Goal: Task Accomplishment & Management: Use online tool/utility

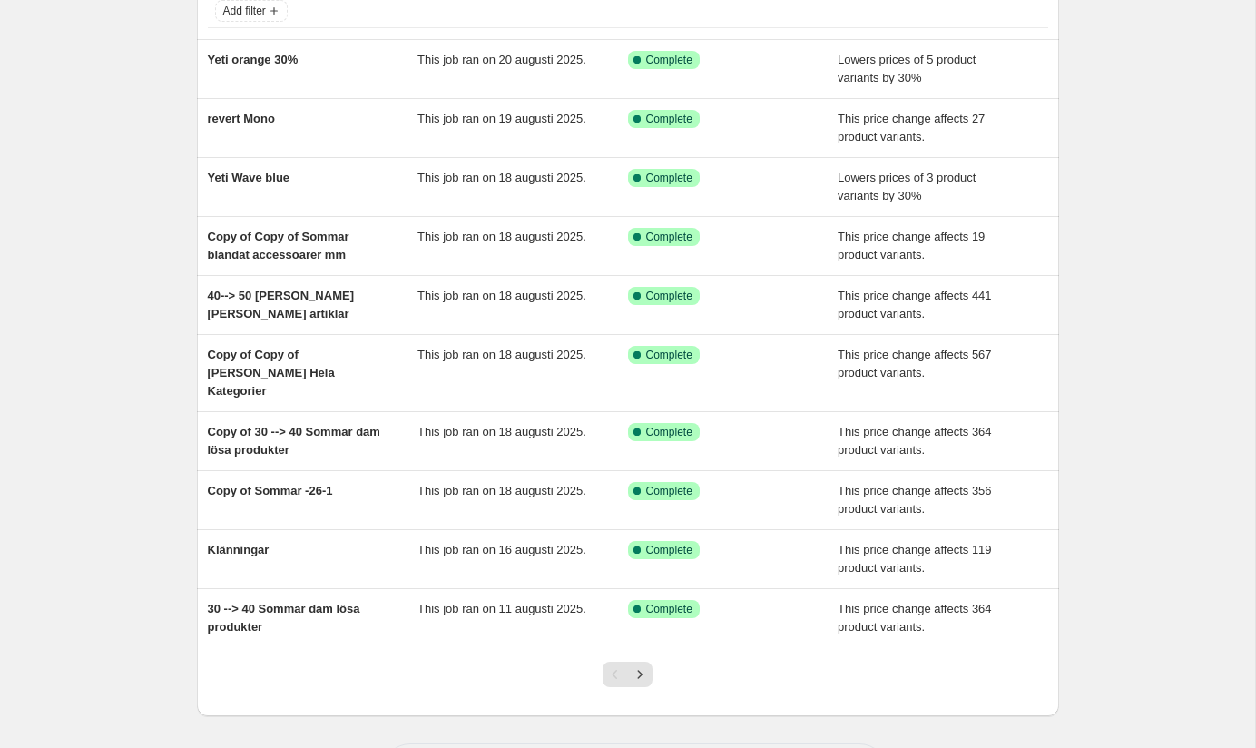
scroll to position [150, 0]
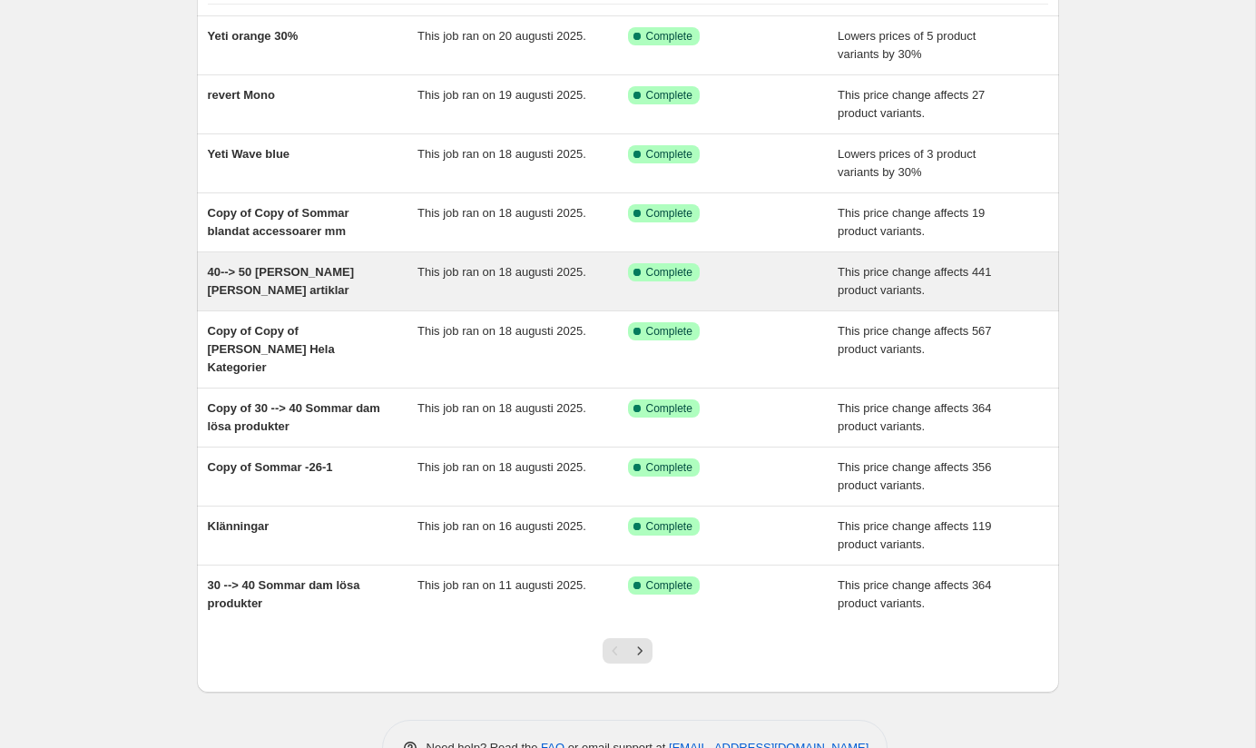
click at [380, 271] on div "40--> 50 [PERSON_NAME] [PERSON_NAME] artiklar" at bounding box center [313, 281] width 211 height 36
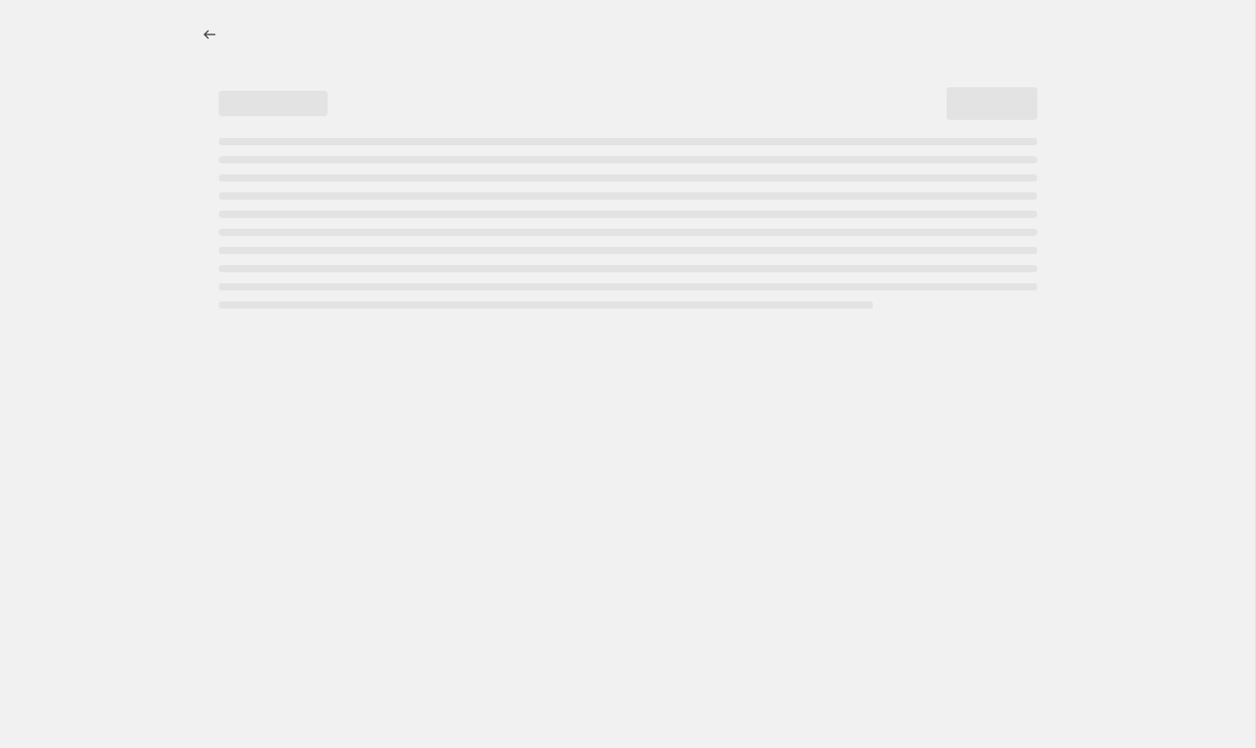
select select "pcap"
select select "no_change"
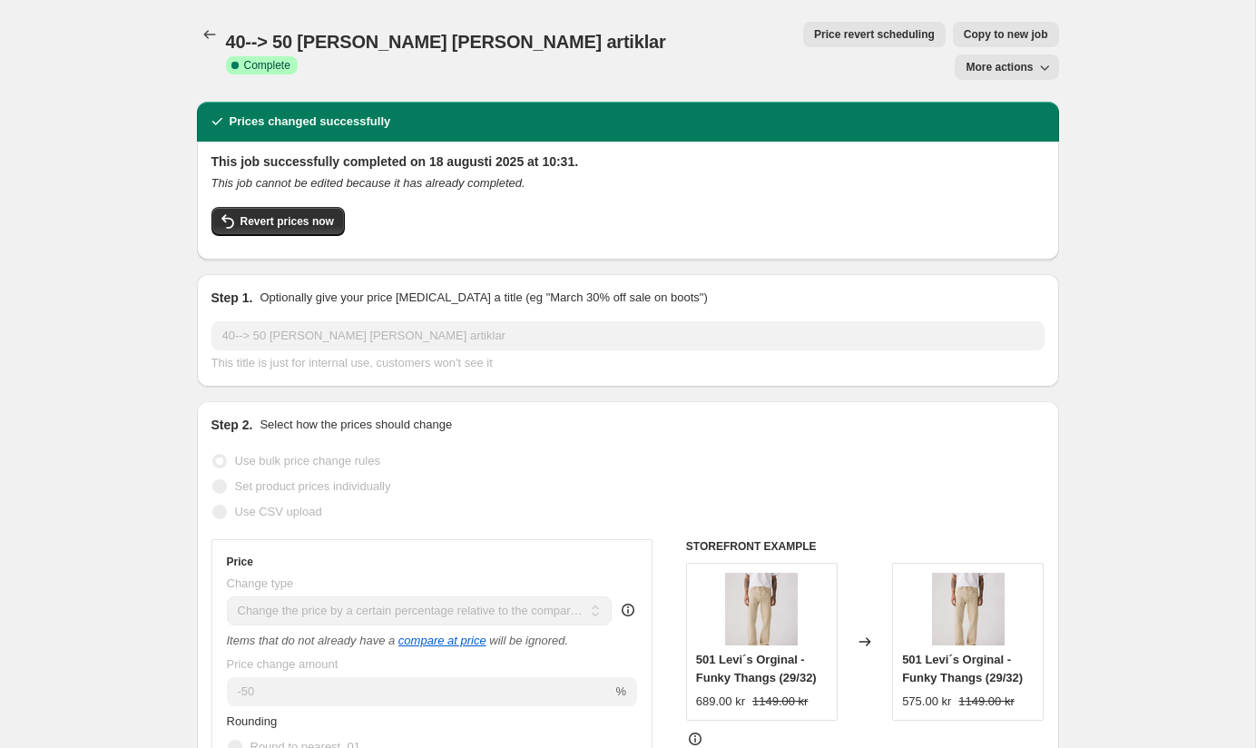
click at [1043, 58] on icon "button" at bounding box center [1044, 67] width 18 height 18
click at [875, 207] on div "Revert prices now" at bounding box center [627, 226] width 833 height 38
click at [211, 37] on icon "Price change jobs" at bounding box center [210, 34] width 18 height 18
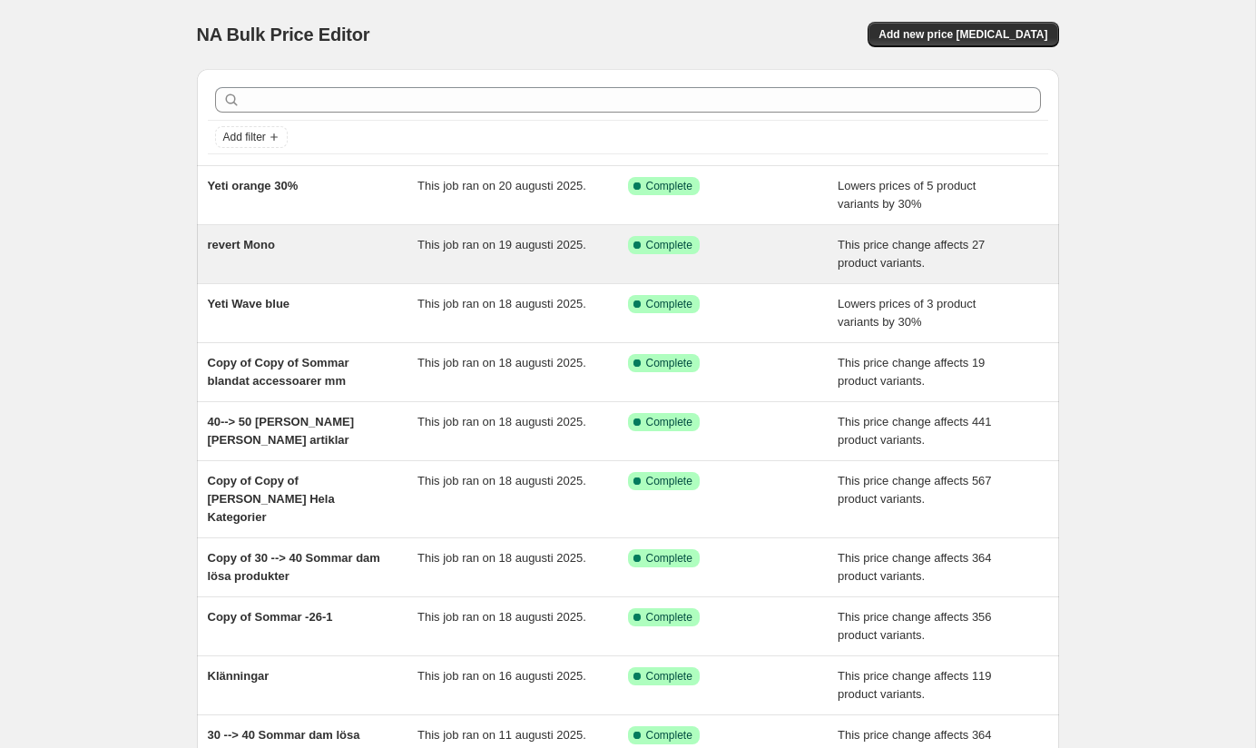
click at [372, 259] on div "revert Mono" at bounding box center [313, 254] width 211 height 36
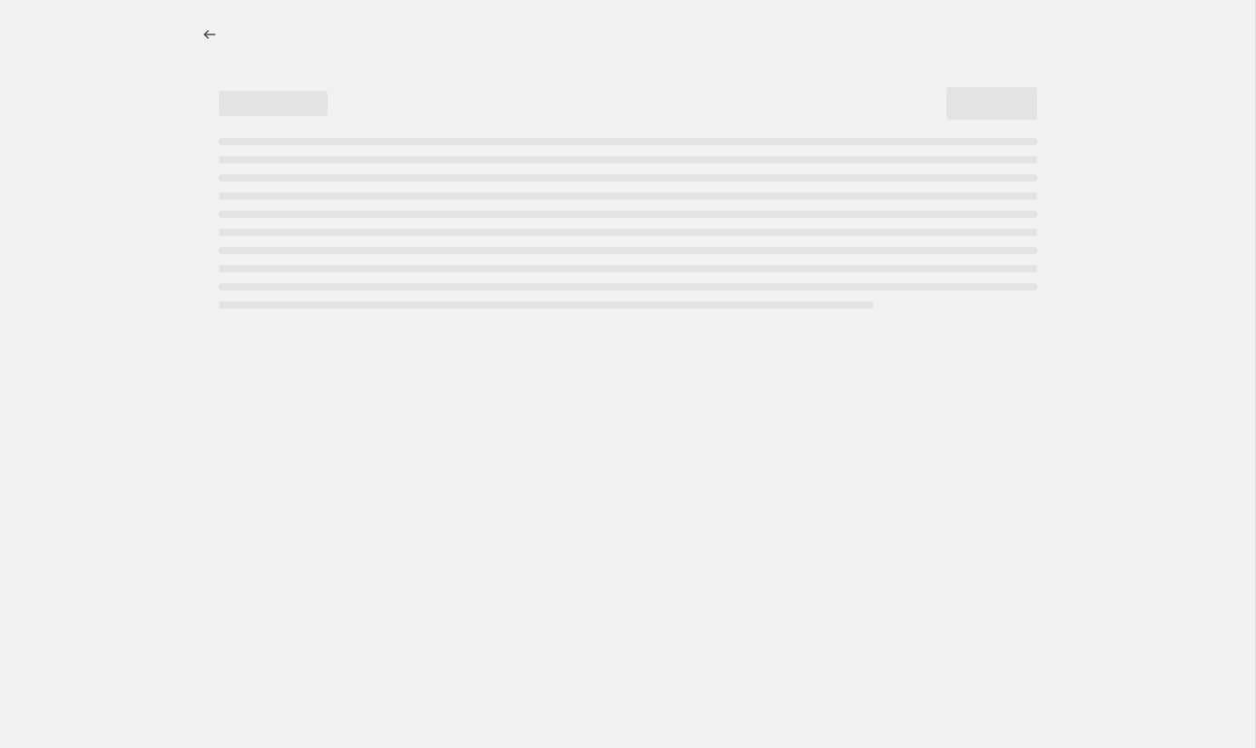
select select "ecap"
select select "no_change"
select select "collection"
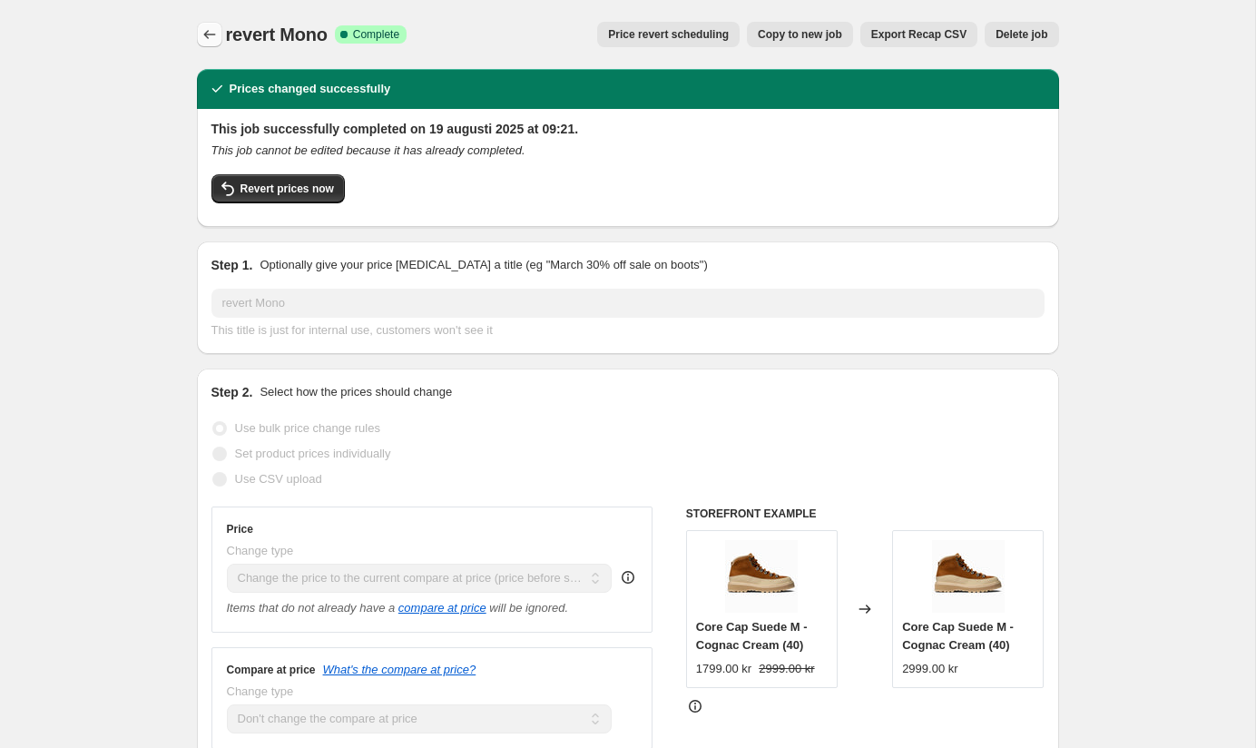
click at [202, 34] on icon "Price change jobs" at bounding box center [210, 34] width 18 height 18
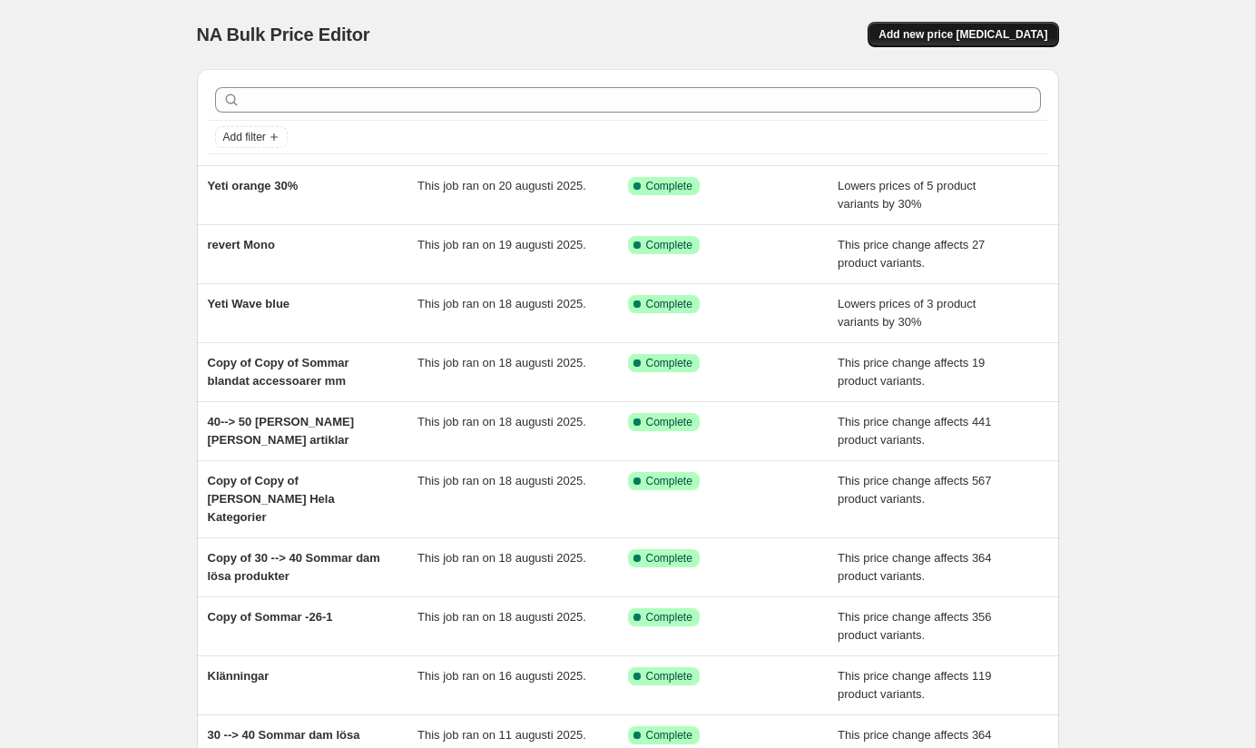
click at [966, 37] on span "Add new price [MEDICAL_DATA]" at bounding box center [962, 34] width 169 height 15
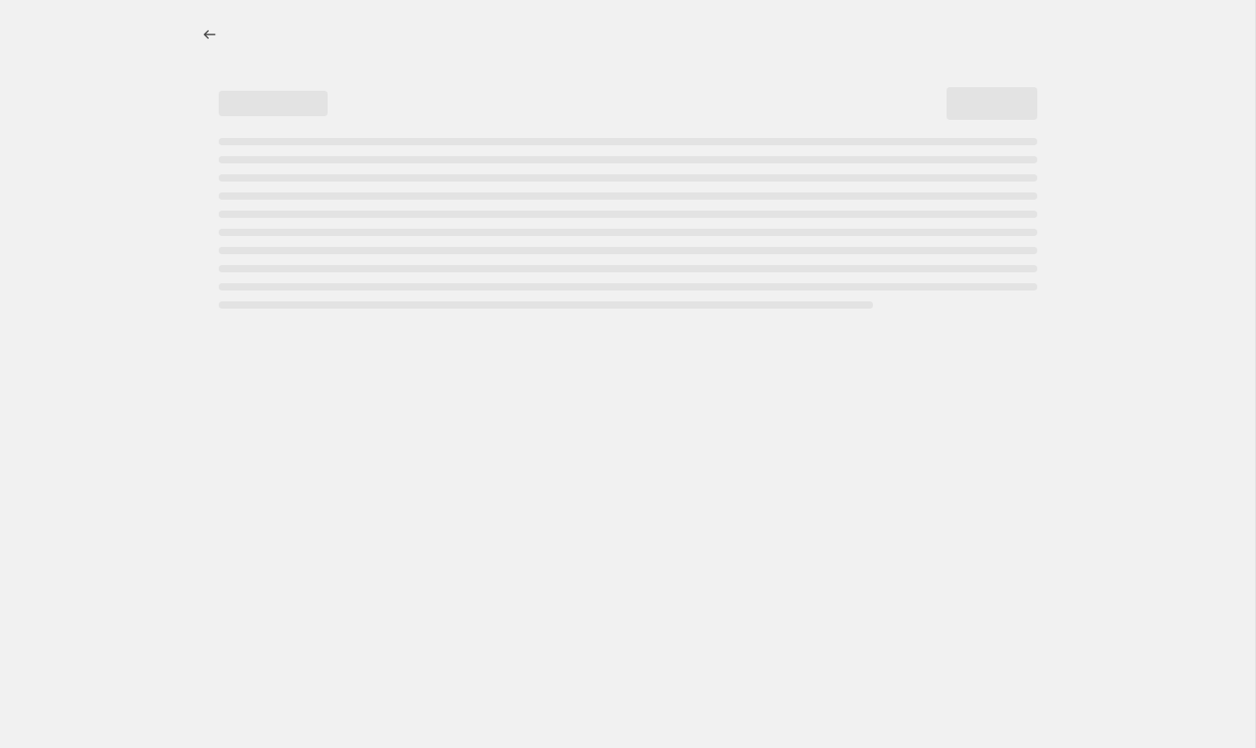
select select "percentage"
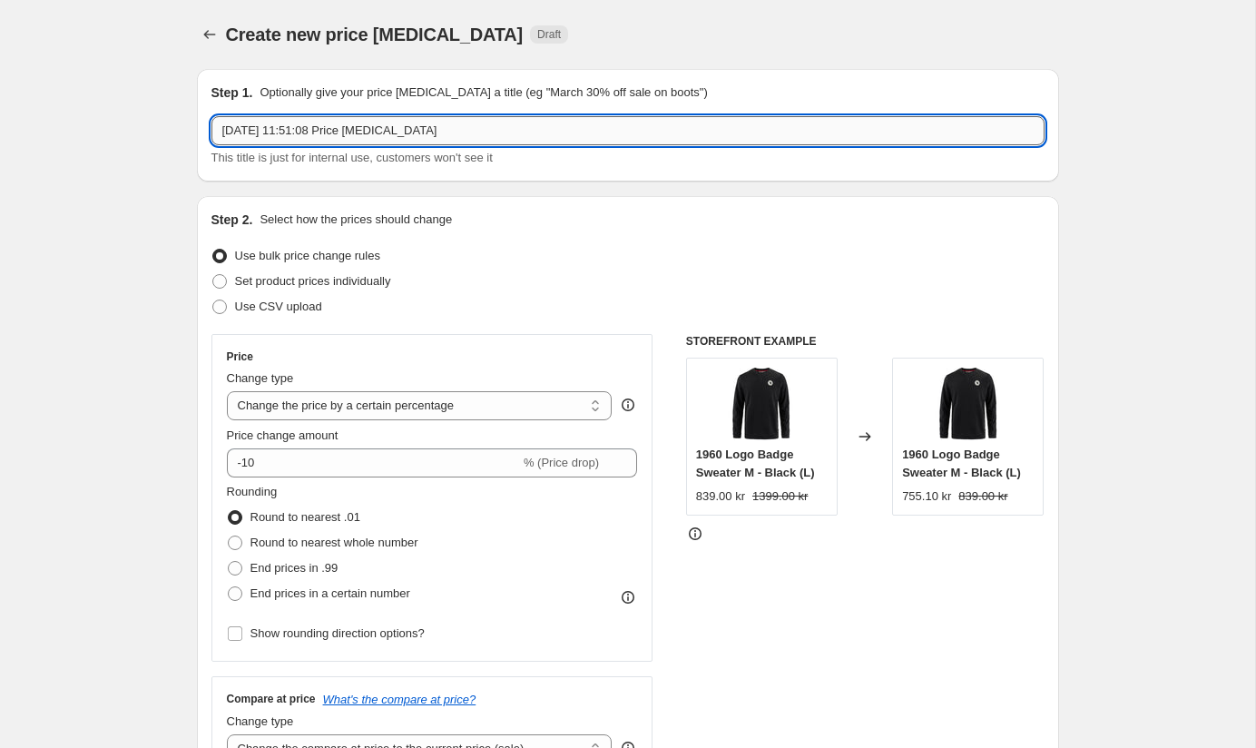
click at [540, 138] on input "[DATE] 11:51:08 Price [MEDICAL_DATA]" at bounding box center [627, 130] width 833 height 29
type input "Revert NN07"
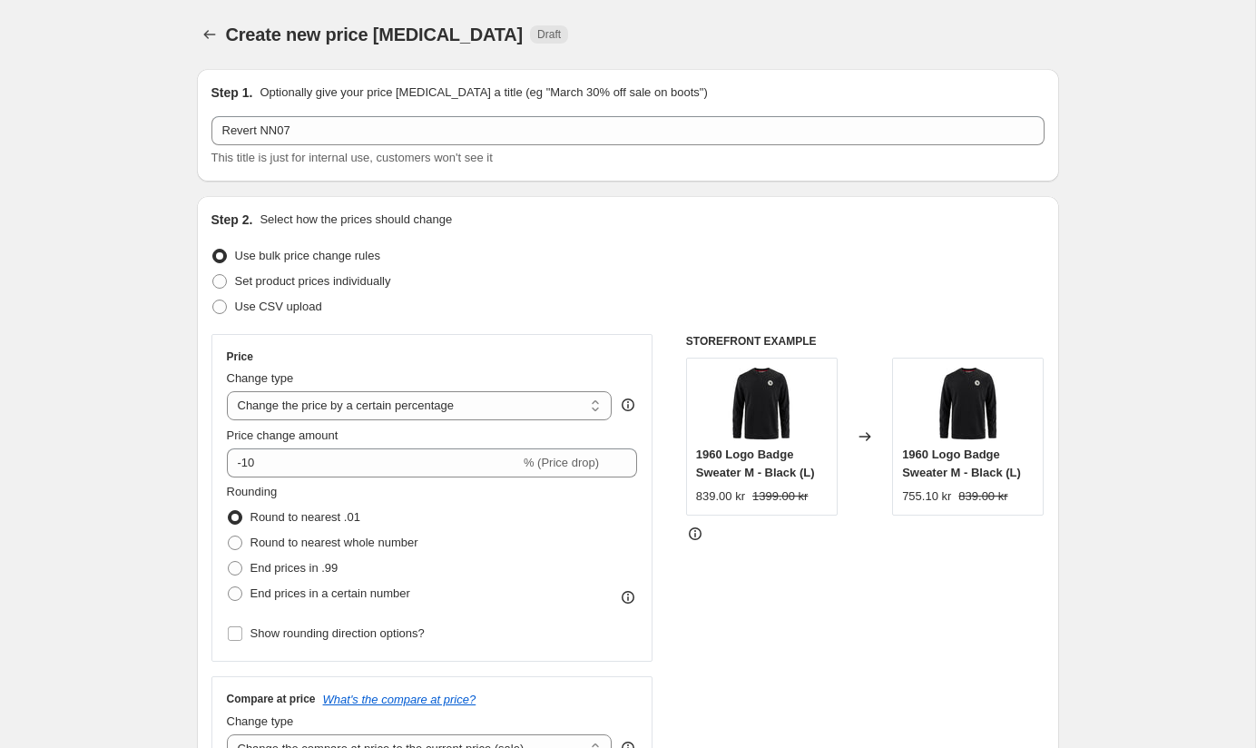
click at [1023, 47] on div "Create new price [MEDICAL_DATA]. This page is ready Create new price [MEDICAL_D…" at bounding box center [628, 34] width 862 height 69
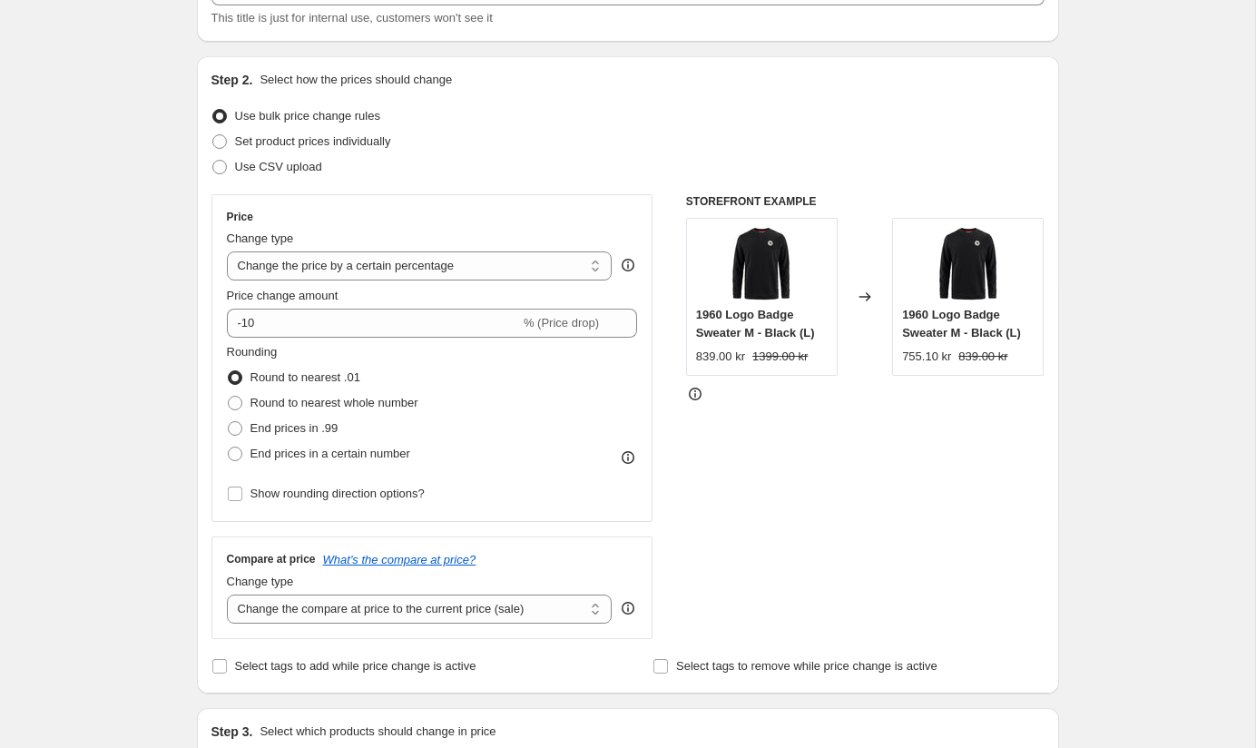
scroll to position [146, 0]
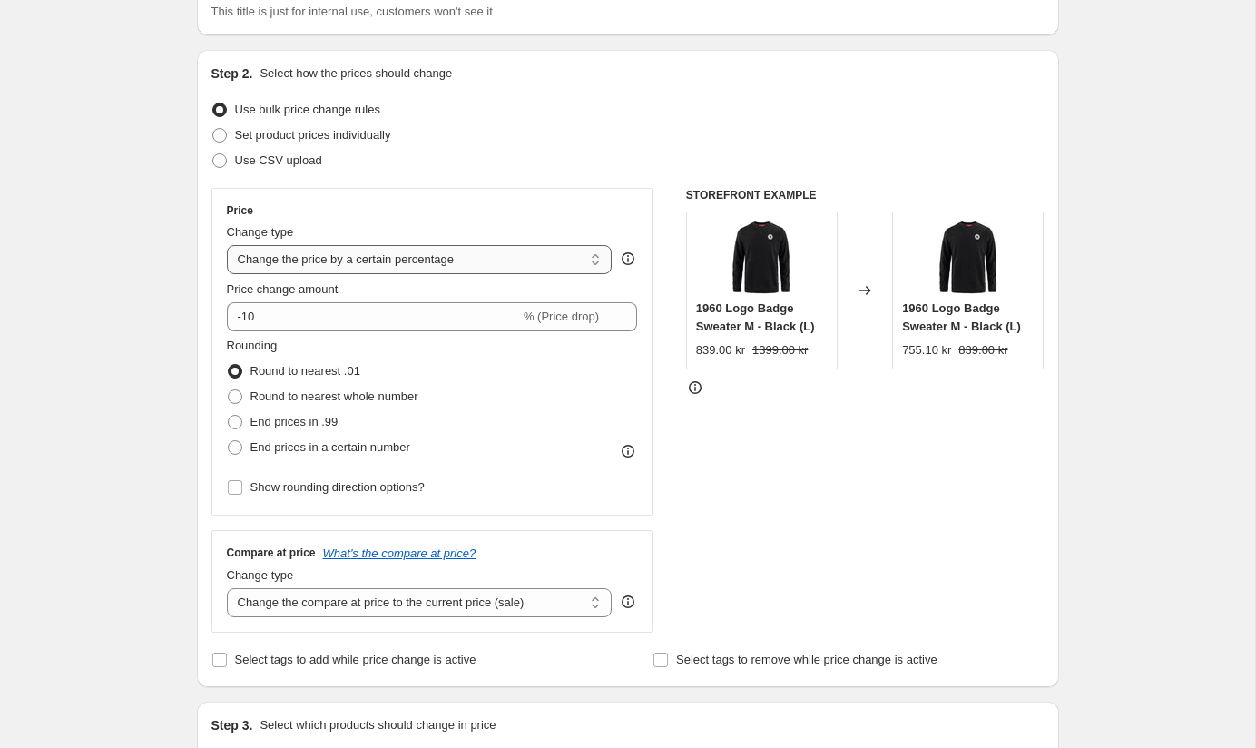
click at [589, 256] on select "Change the price to a certain amount Change the price by a certain amount Chang…" at bounding box center [420, 259] width 386 height 29
select select "ecap"
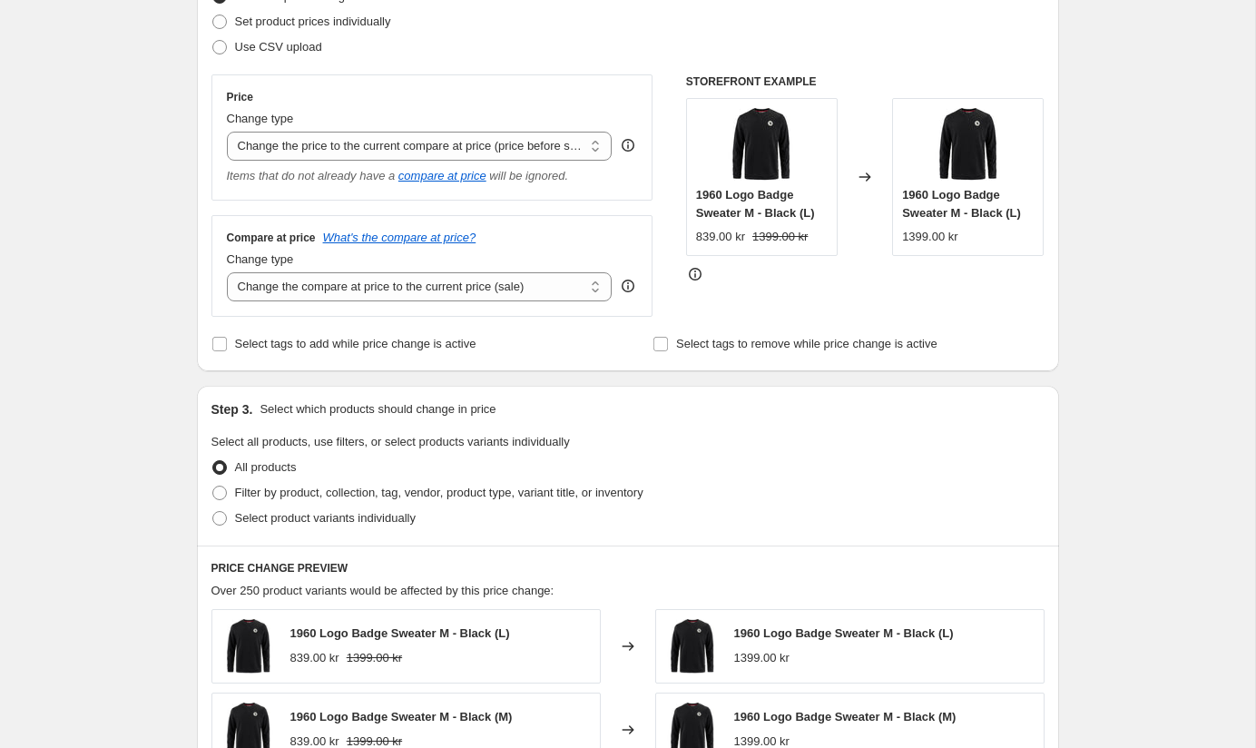
scroll to position [260, 0]
click at [593, 282] on select "Change the compare at price to the current price (sale) Change the compare at p…" at bounding box center [420, 285] width 386 height 29
select select "no_change"
click at [662, 347] on input "Select tags to remove while price change is active" at bounding box center [660, 343] width 15 height 15
checkbox input "true"
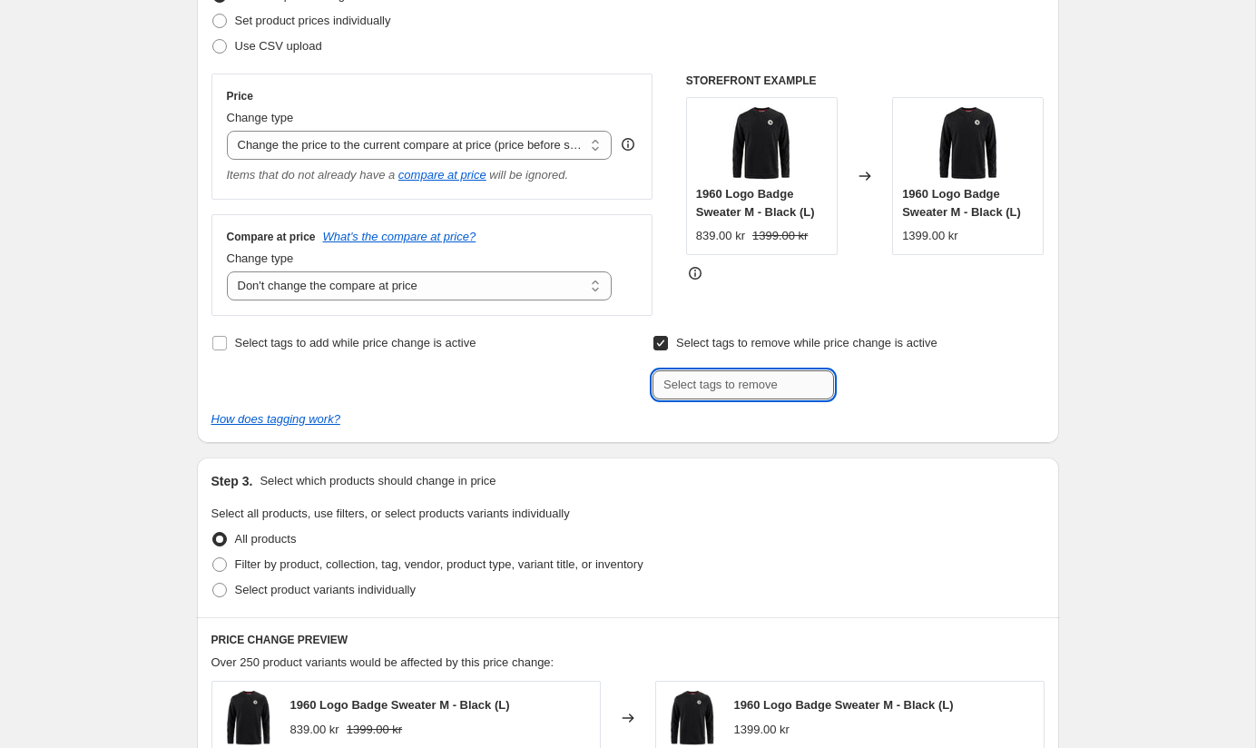
click at [698, 388] on input "text" at bounding box center [742, 384] width 181 height 29
type input "Rea"
click at [882, 384] on span "Rea" at bounding box center [884, 383] width 20 height 13
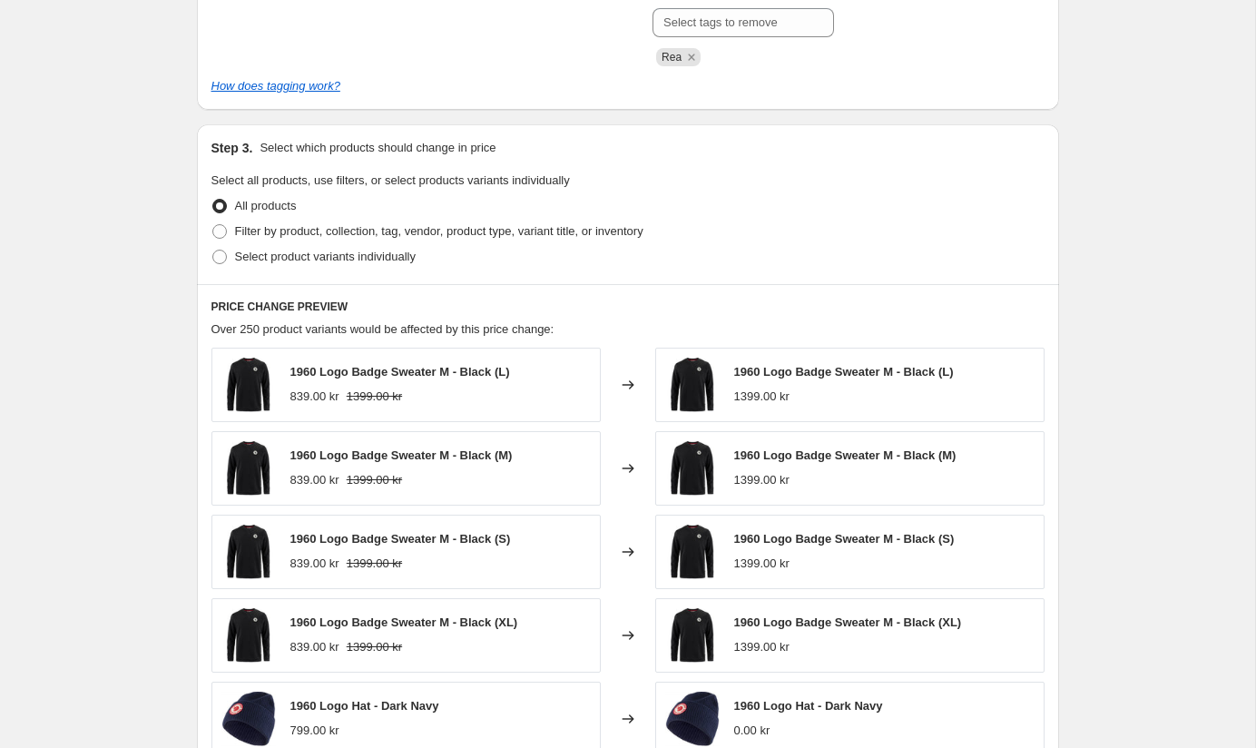
scroll to position [690, 0]
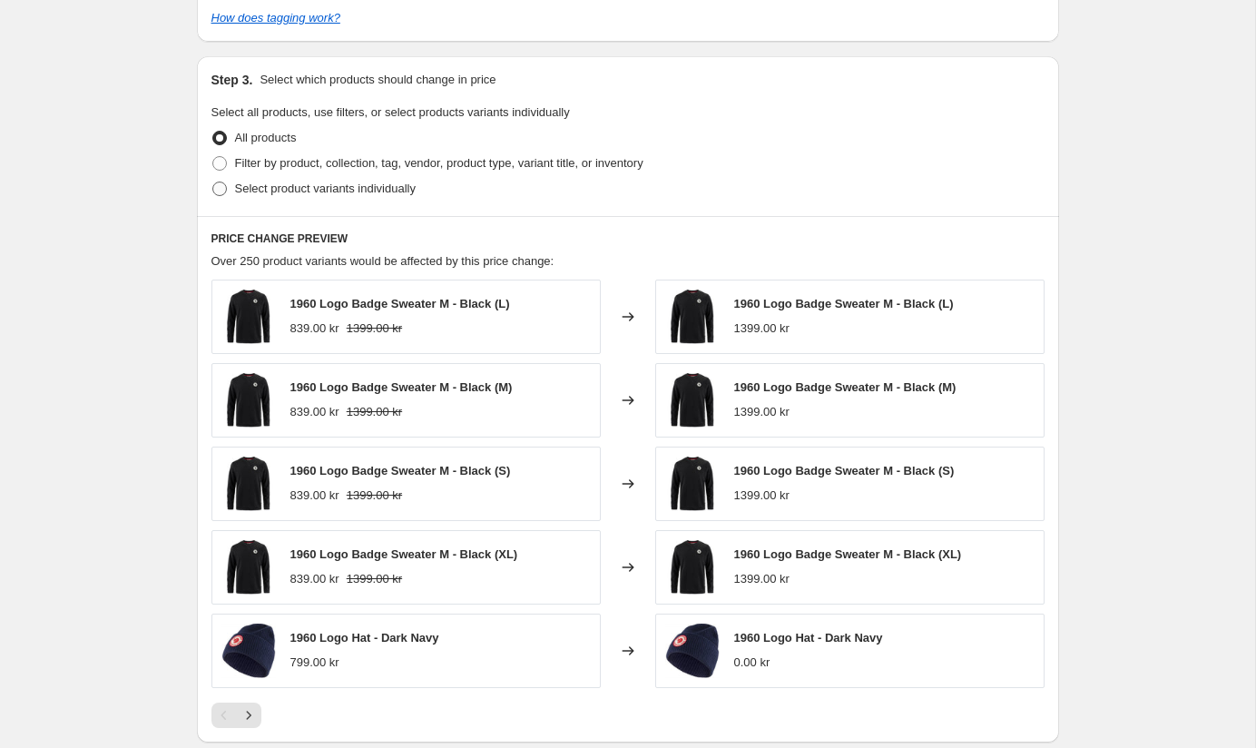
click at [267, 187] on span "Select product variants individually" at bounding box center [325, 188] width 181 height 14
click at [213, 182] on input "Select product variants individually" at bounding box center [212, 181] width 1 height 1
radio input "true"
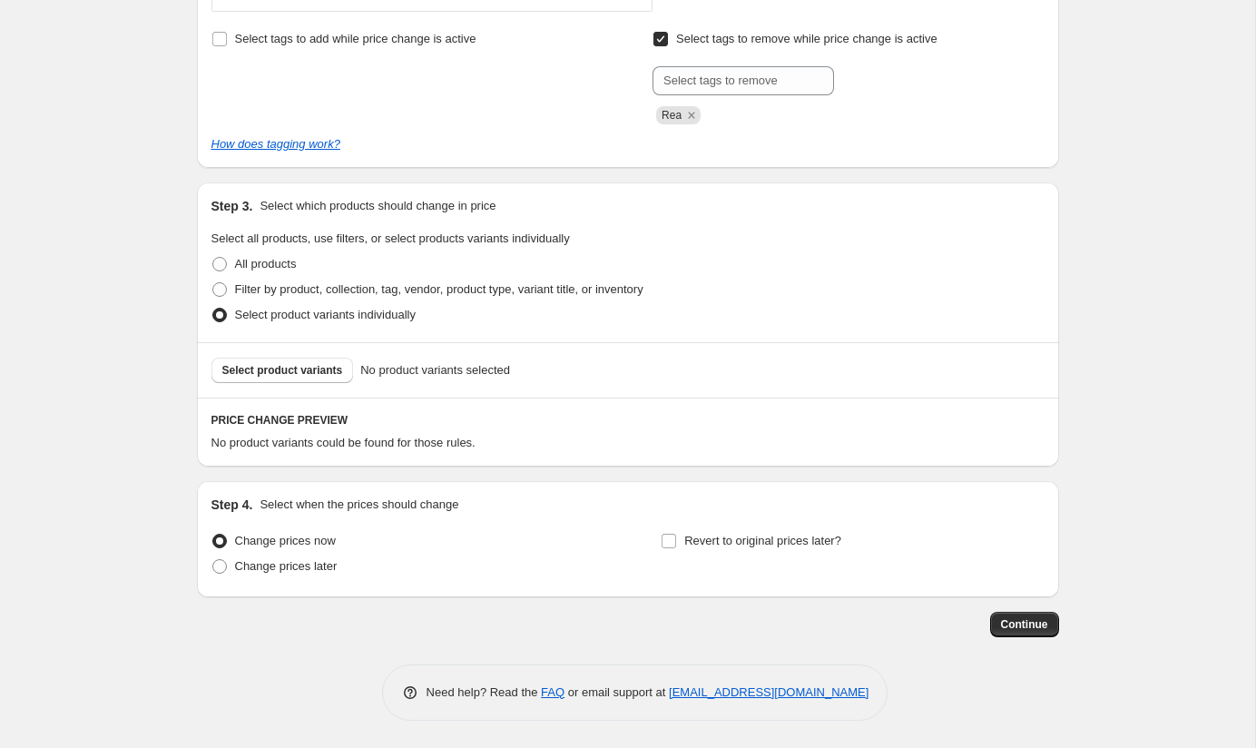
scroll to position [563, 0]
click at [338, 289] on span "Filter by product, collection, tag, vendor, product type, variant title, or inv…" at bounding box center [439, 290] width 408 height 14
click at [213, 284] on input "Filter by product, collection, tag, vendor, product type, variant title, or inv…" at bounding box center [212, 283] width 1 height 1
radio input "true"
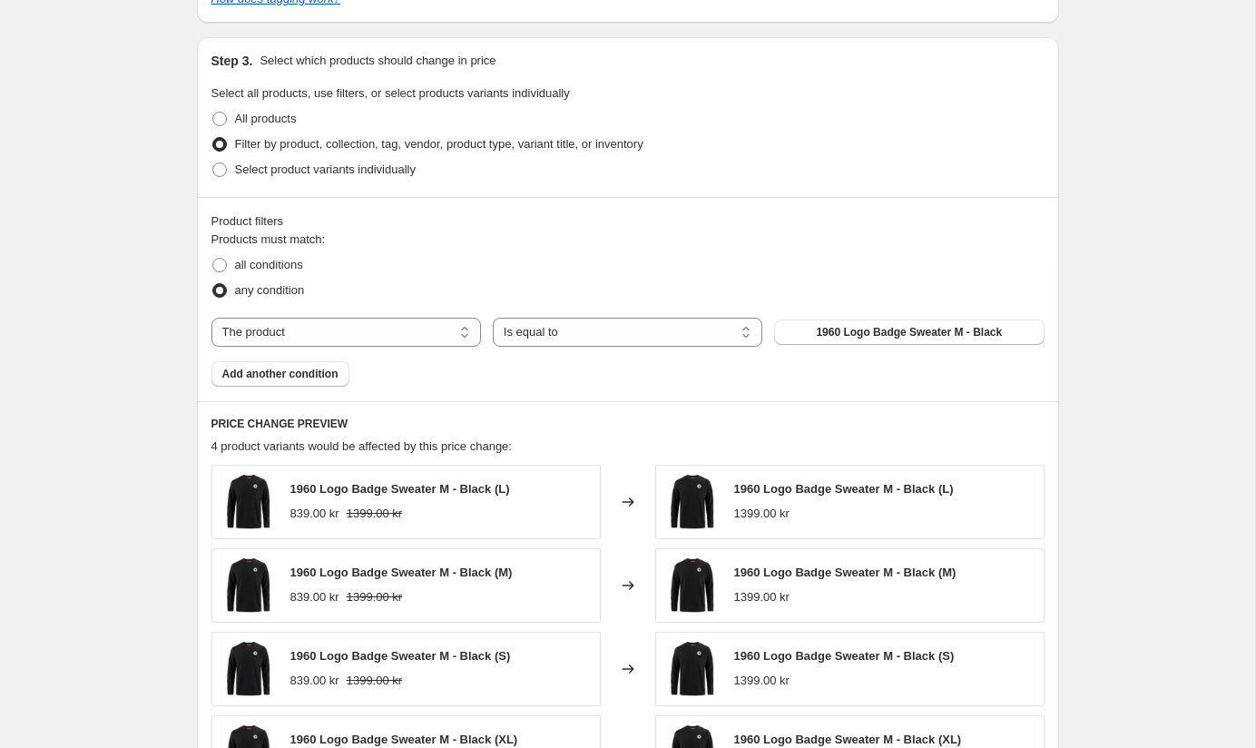
scroll to position [773, 0]
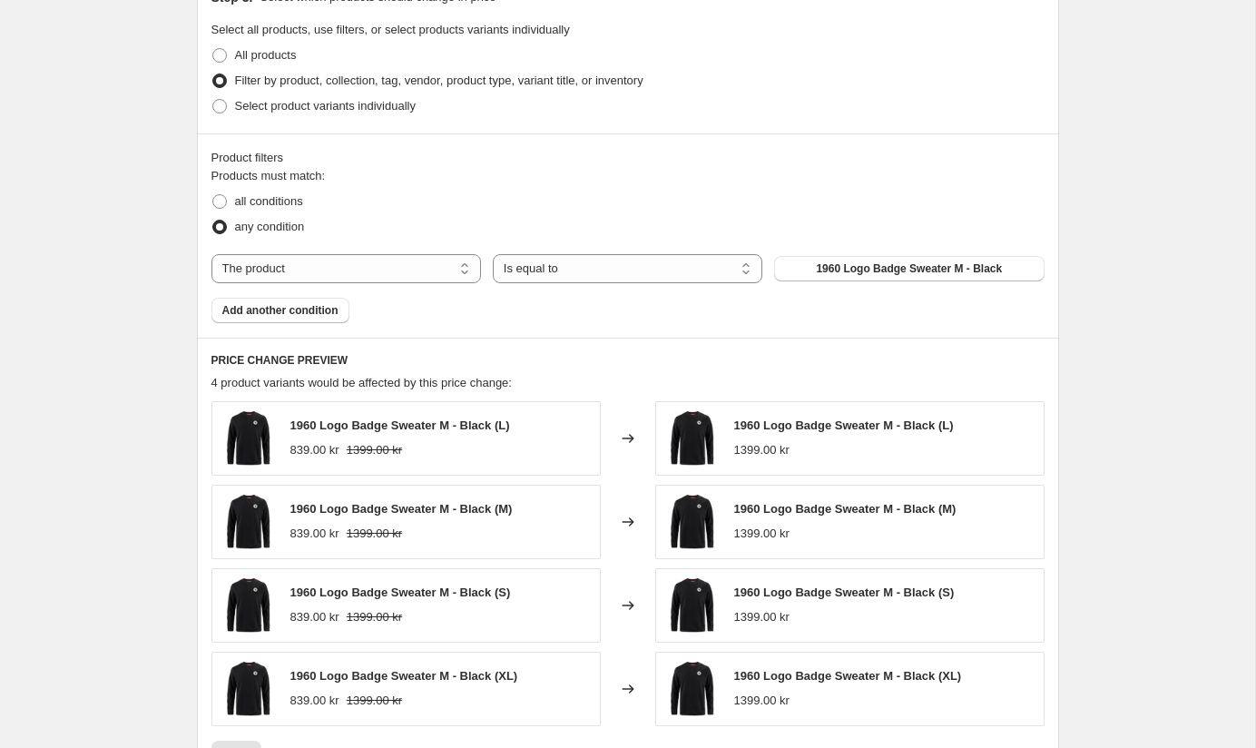
click at [484, 266] on div "The product The product's collection The product's tag The product's vendor The…" at bounding box center [627, 268] width 833 height 29
click at [465, 268] on select "The product The product's collection The product's tag The product's vendor The…" at bounding box center [345, 268] width 269 height 29
select select "title"
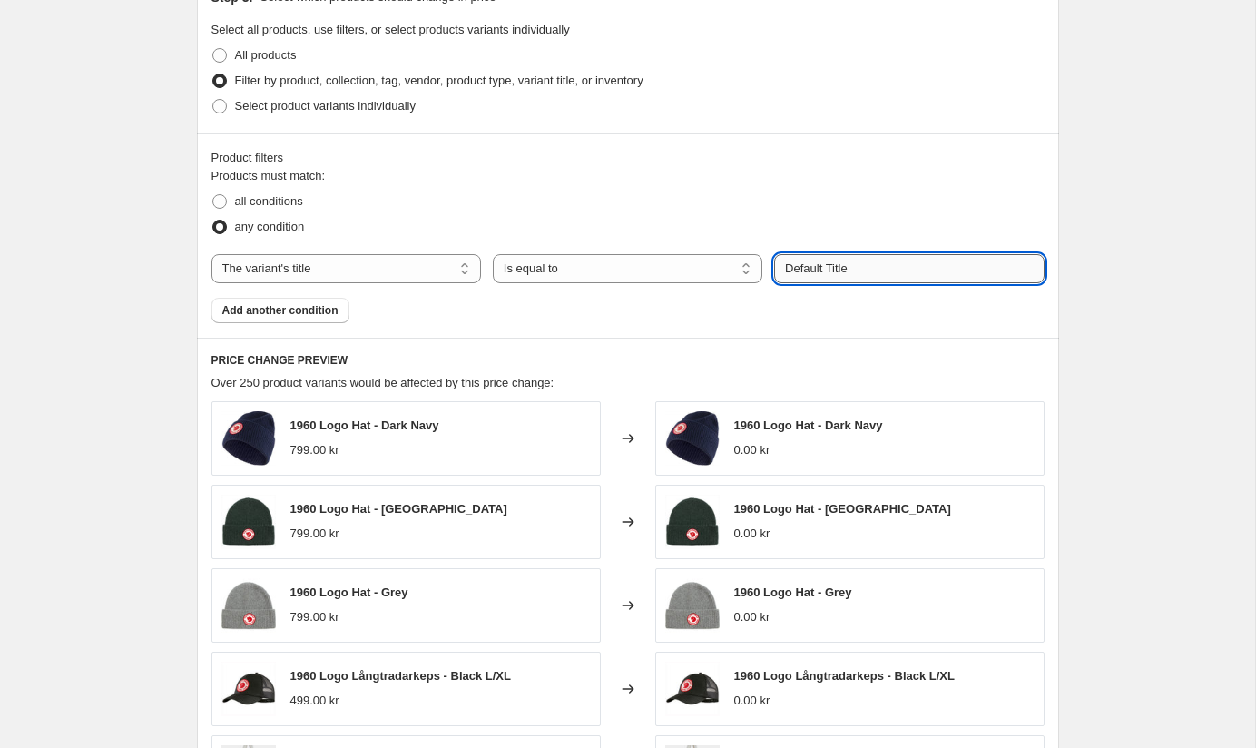
click at [898, 272] on input "Default Title" at bounding box center [908, 268] width 269 height 29
click at [817, 261] on input "text" at bounding box center [908, 268] width 269 height 29
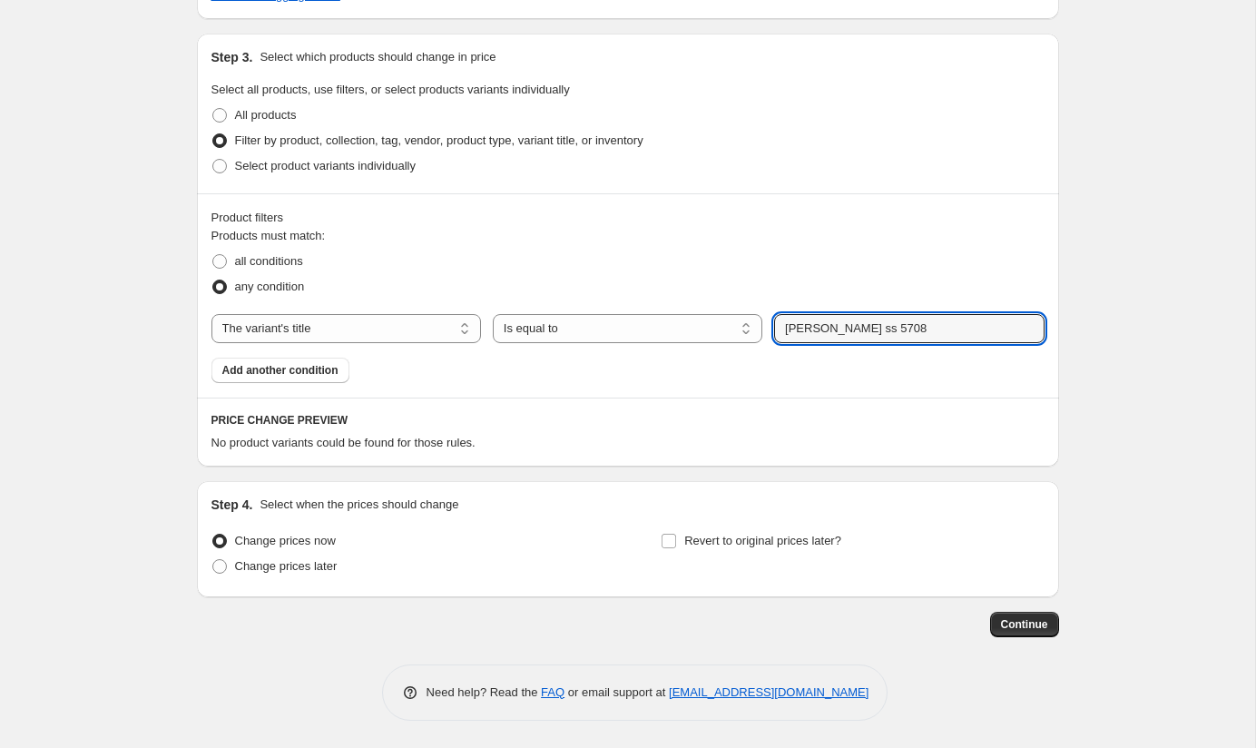
scroll to position [712, 0]
drag, startPoint x: 826, startPoint y: 331, endPoint x: 816, endPoint y: 331, distance: 10.0
click at [816, 331] on input "[PERSON_NAME] ss 5708" at bounding box center [908, 329] width 269 height 29
click at [910, 331] on input "[PERSON_NAME] SS 5708" at bounding box center [908, 329] width 269 height 29
type input "[PERSON_NAME] SS 5708"
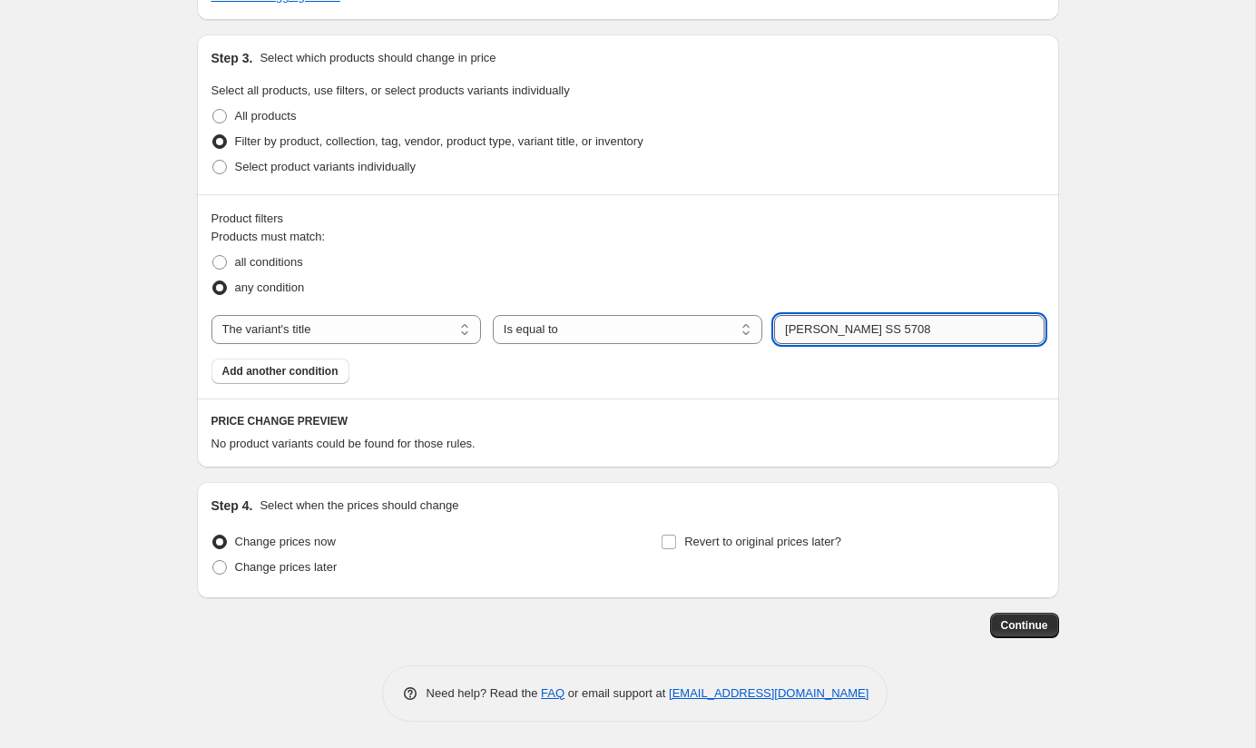
click at [774, 34] on button "Submit" at bounding box center [800, 43] width 52 height 19
click at [621, 349] on div "Products must match: all conditions any condition The product The product's col…" at bounding box center [627, 306] width 833 height 156
click at [621, 327] on select "Is equal to Is not equal to Contains" at bounding box center [627, 329] width 269 height 29
select select "contains"
click at [898, 322] on input "[PERSON_NAME] SS 5708" at bounding box center [908, 329] width 269 height 29
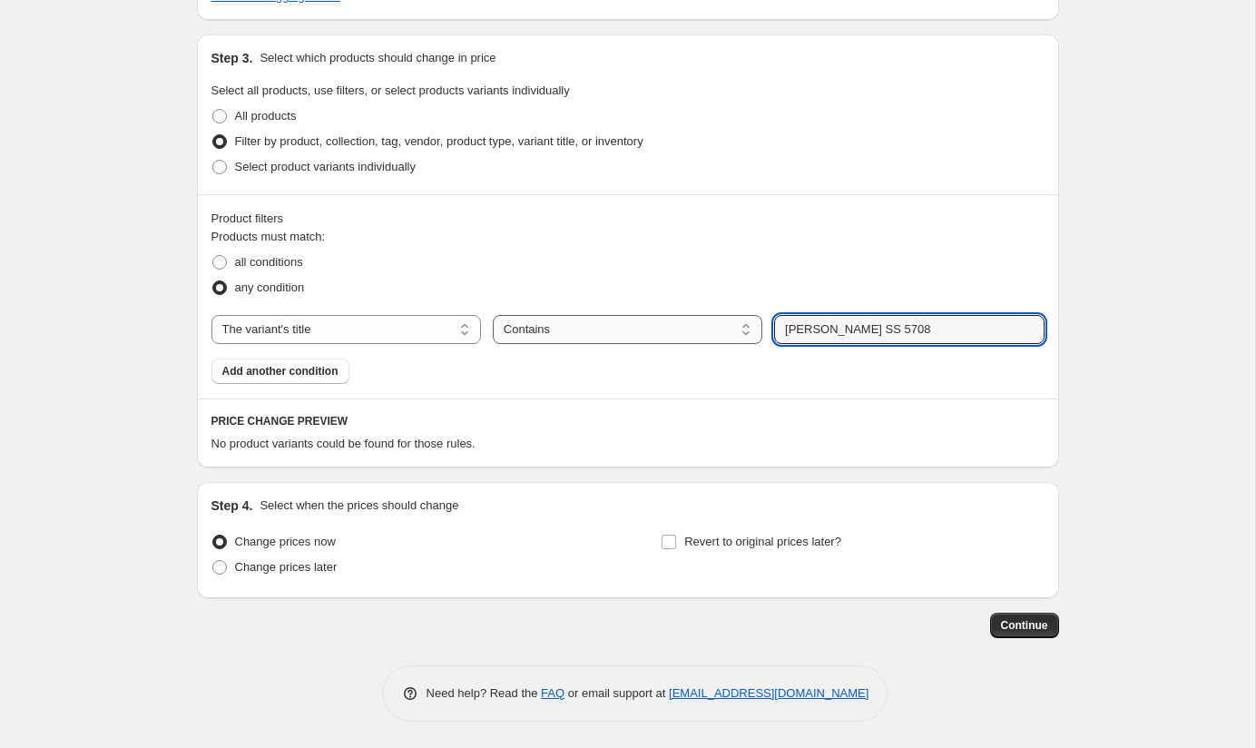
drag, startPoint x: 836, startPoint y: 331, endPoint x: 737, endPoint y: 335, distance: 99.0
click at [738, 335] on div "The product The product's collection The product's tag The product's vendor The…" at bounding box center [627, 329] width 833 height 29
click at [774, 34] on button "Submit" at bounding box center [800, 43] width 52 height 19
click at [847, 333] on input "5708" at bounding box center [908, 329] width 269 height 29
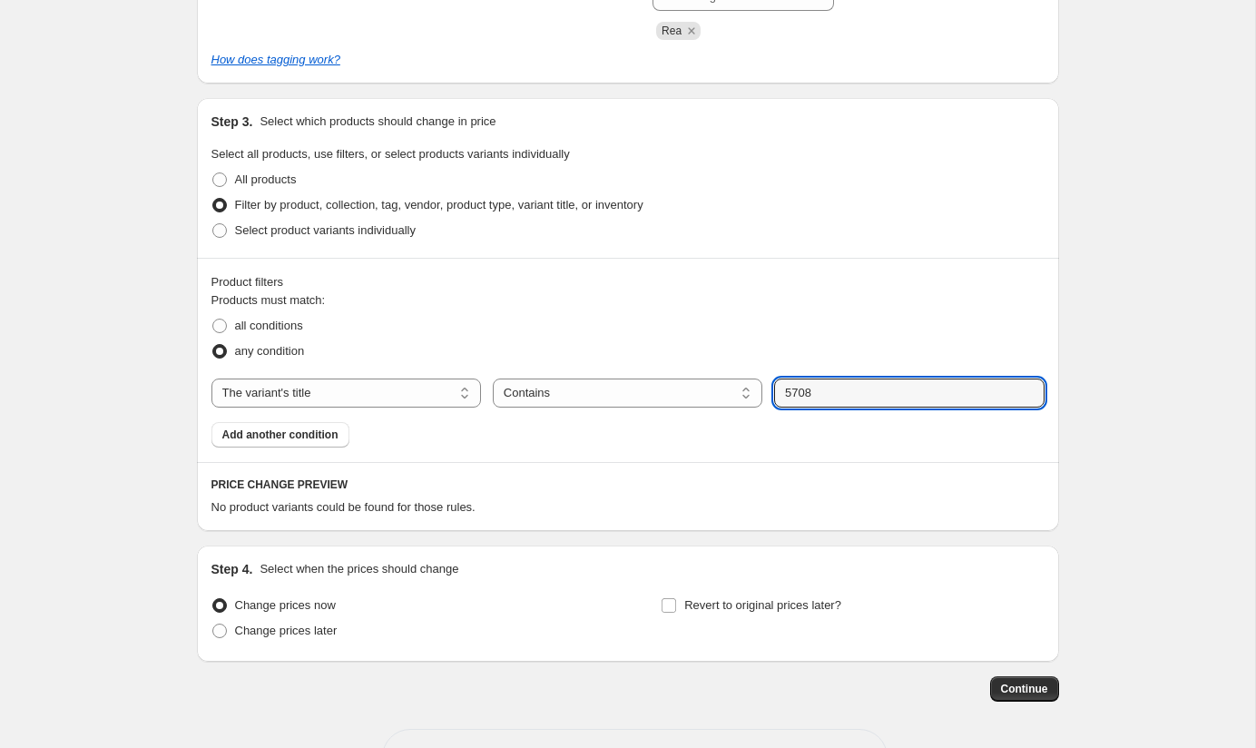
scroll to position [670, 0]
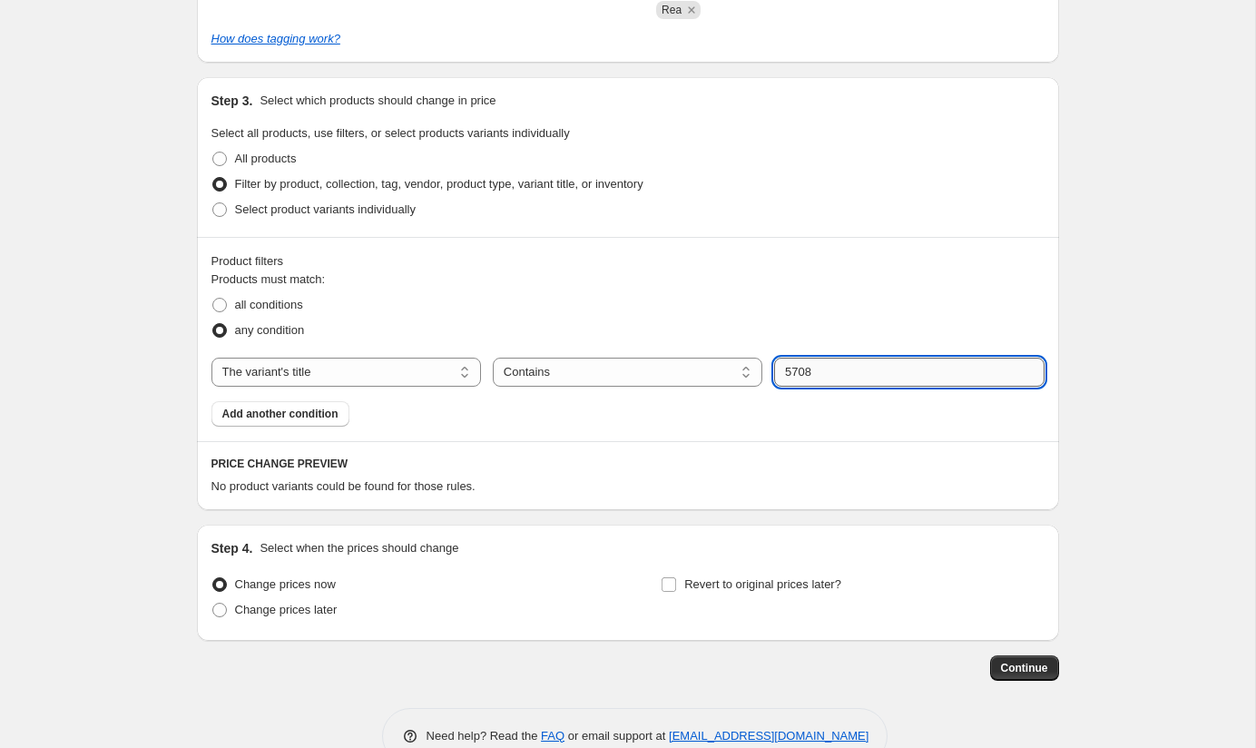
click at [844, 374] on input "5708" at bounding box center [908, 371] width 269 height 29
type input "[PERSON_NAME]"
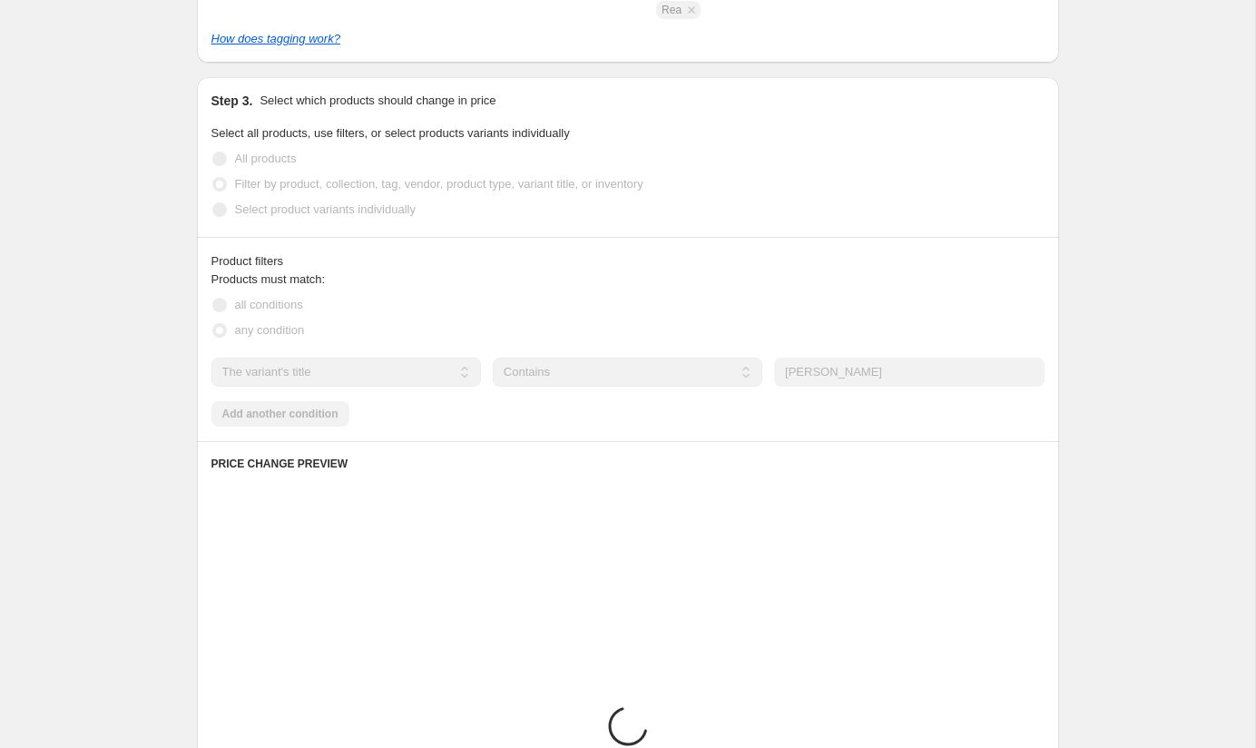
click at [944, 204] on div "Select product variants individually" at bounding box center [627, 209] width 833 height 25
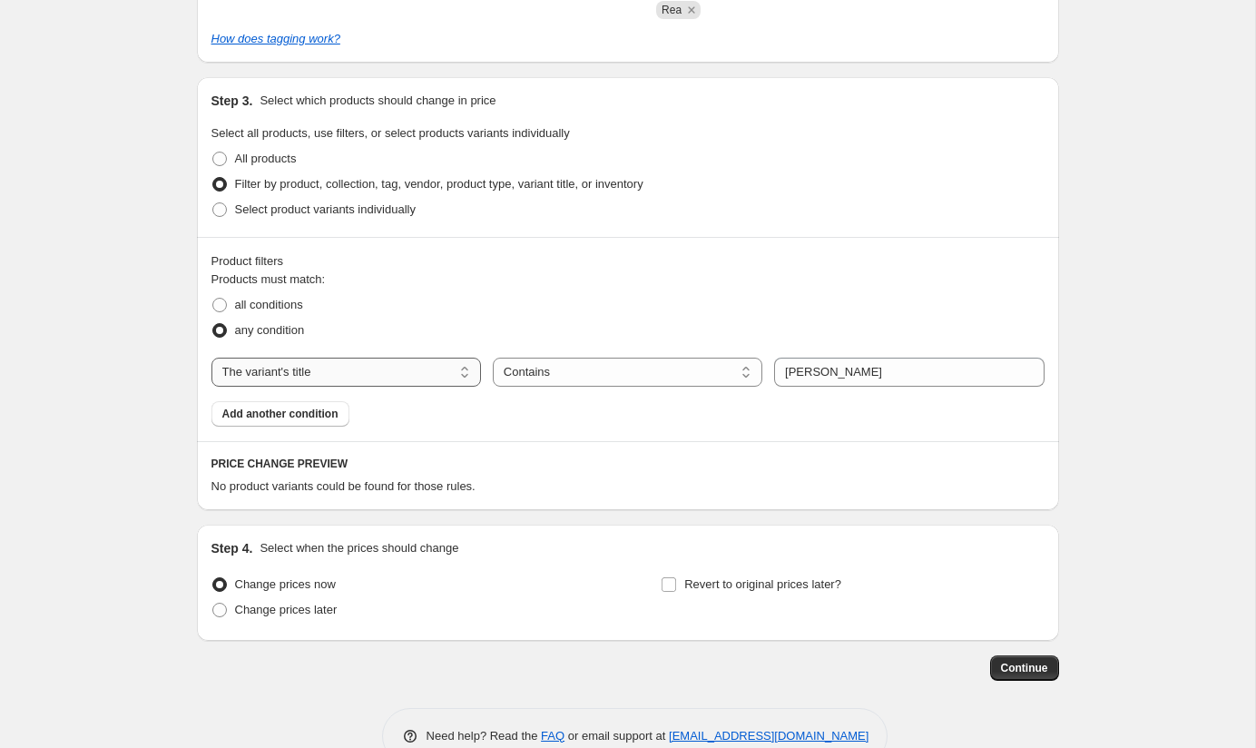
click at [465, 374] on select "The product The product's collection The product's tag The product's vendor The…" at bounding box center [345, 371] width 269 height 29
select select "product"
select select "equal"
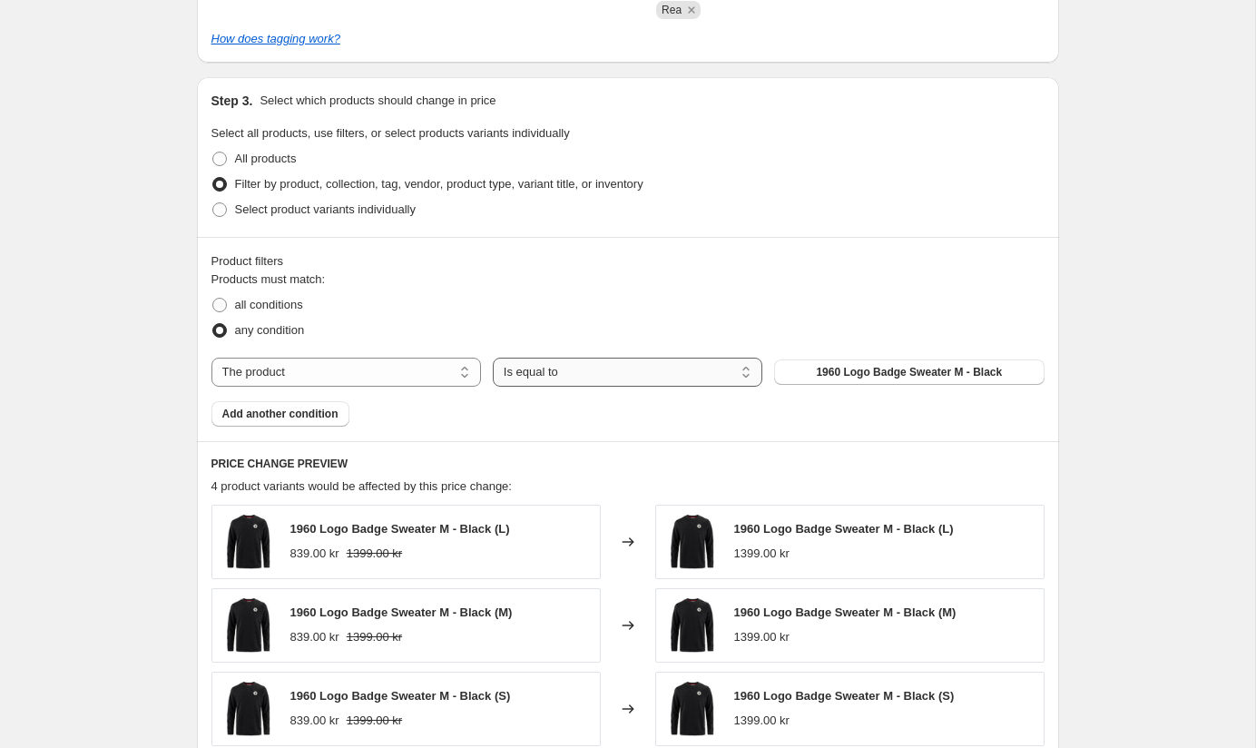
click at [730, 376] on select "Is equal to Is not equal to" at bounding box center [627, 371] width 269 height 29
click at [446, 376] on select "The product The product's collection The product's tag The product's vendor The…" at bounding box center [345, 371] width 269 height 29
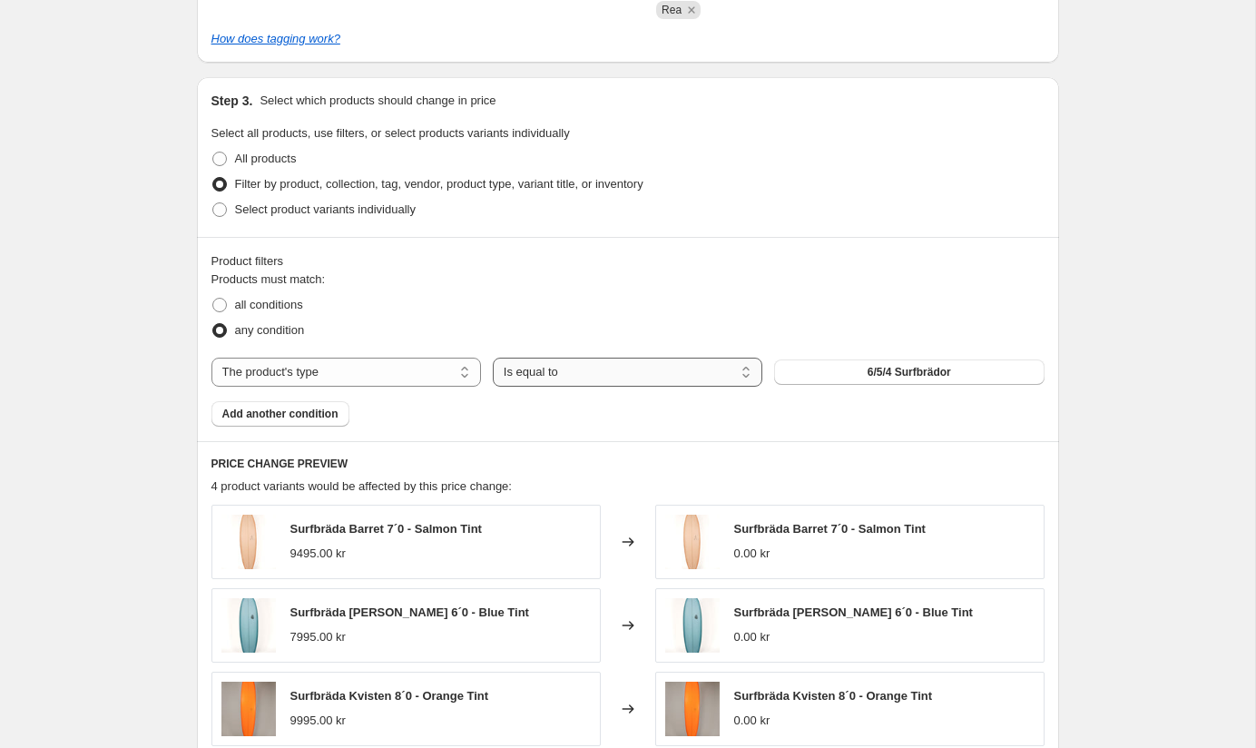
click at [574, 368] on select "Is equal to Is not equal to" at bounding box center [627, 371] width 269 height 29
click at [469, 369] on select "The product The product's collection The product's tag The product's vendor The…" at bounding box center [345, 371] width 269 height 29
select select "vendor"
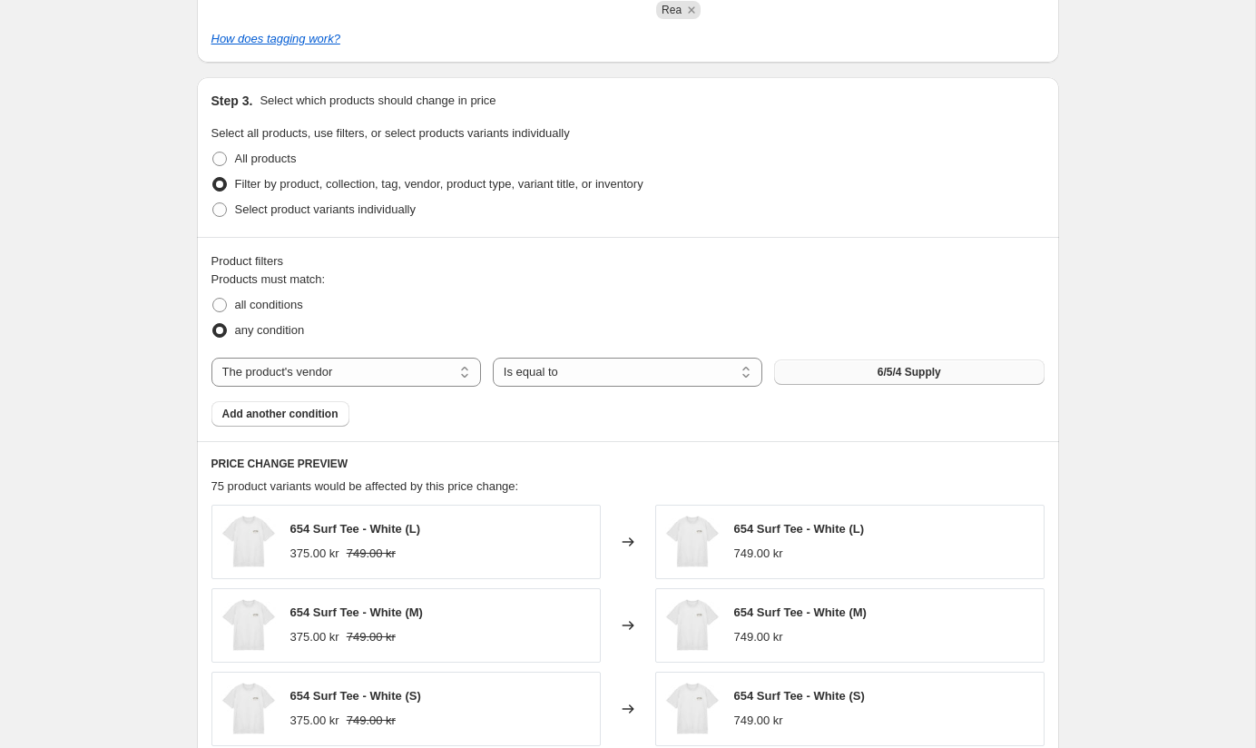
click at [847, 370] on button "6/5/4 Supply" at bounding box center [908, 371] width 269 height 25
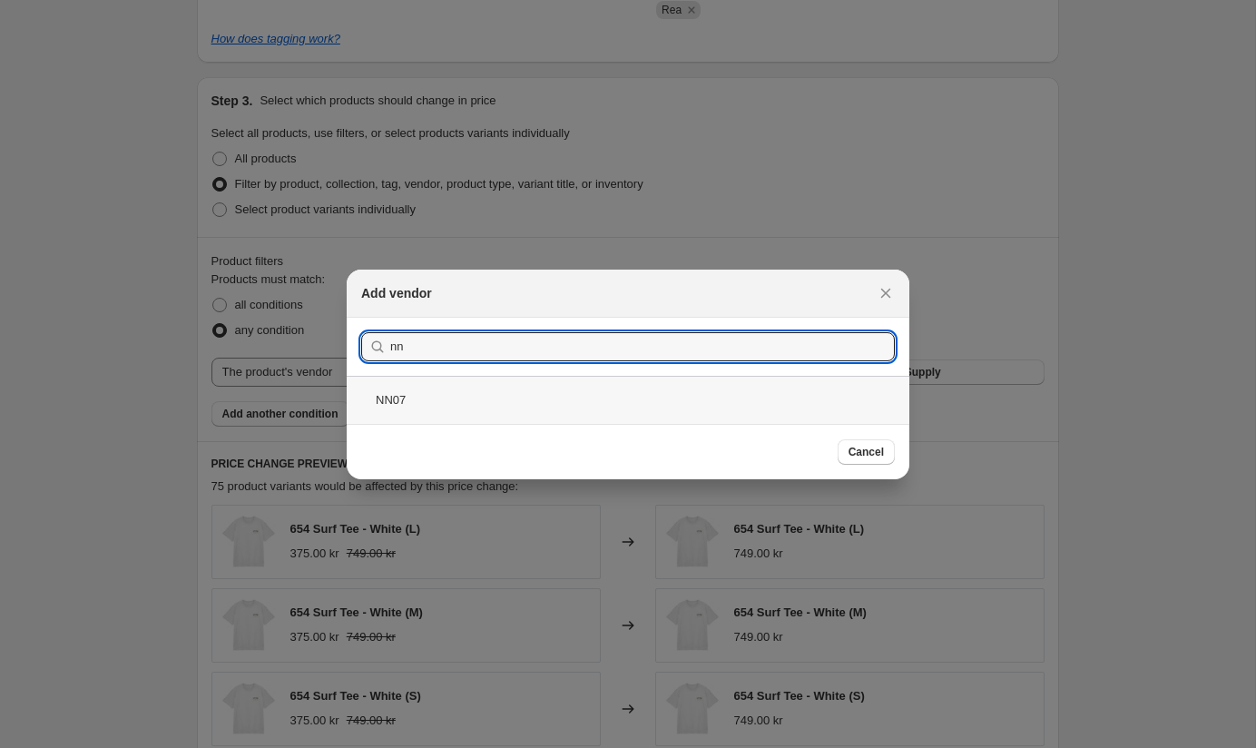
type input "nn"
click at [385, 401] on div "NN07" at bounding box center [628, 400] width 563 height 48
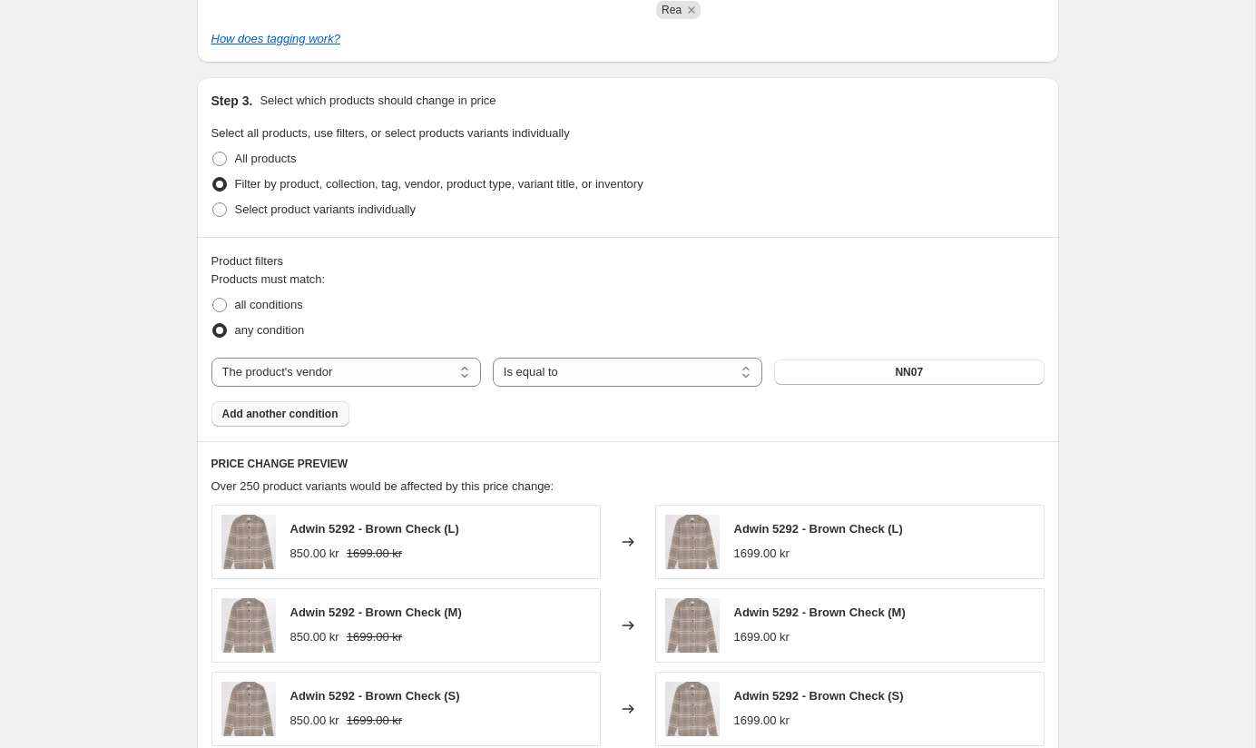
click at [320, 413] on span "Add another condition" at bounding box center [280, 413] width 116 height 15
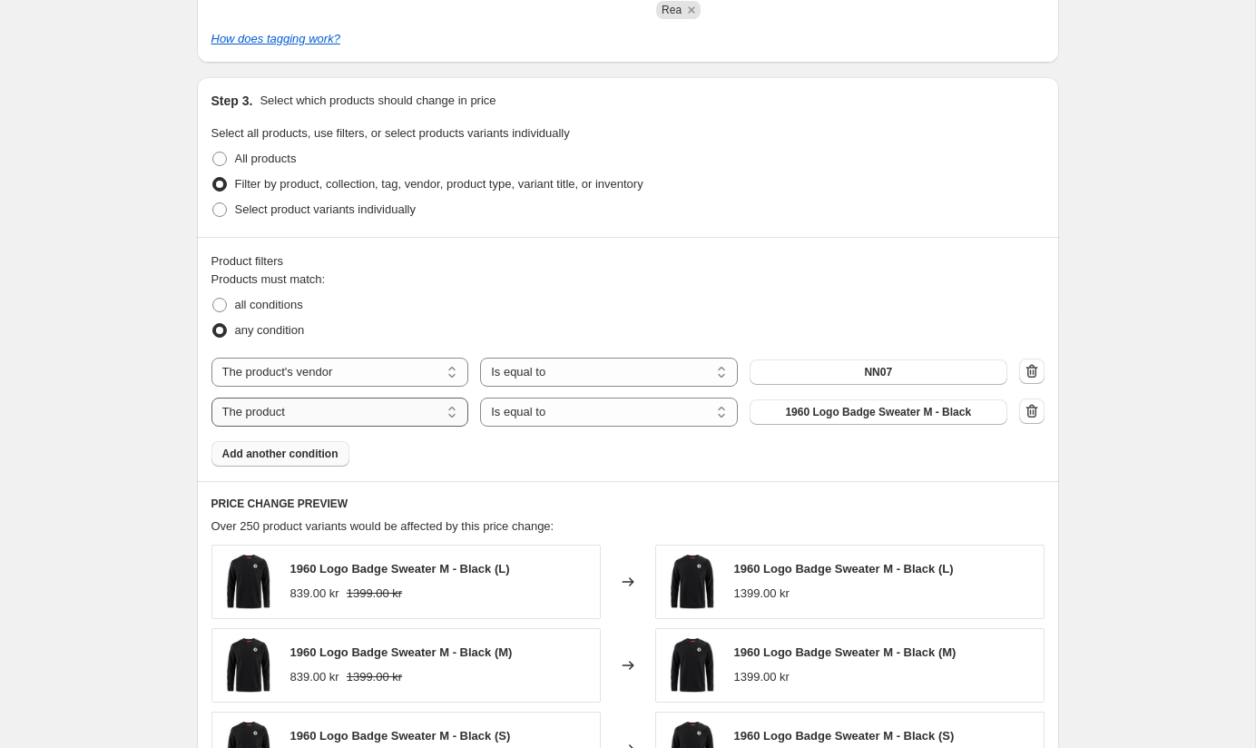
click at [452, 408] on select "The product The product's collection The product's tag The product's vendor The…" at bounding box center [340, 411] width 258 height 29
select select "title"
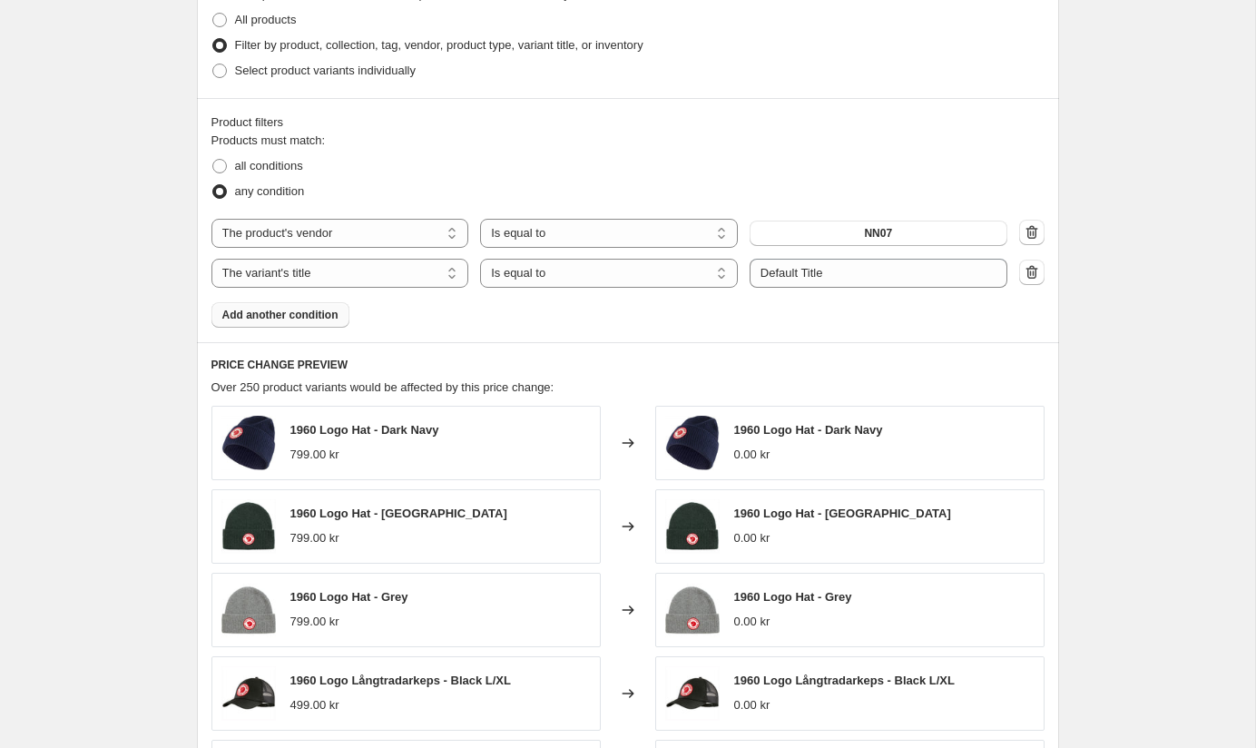
scroll to position [881, 0]
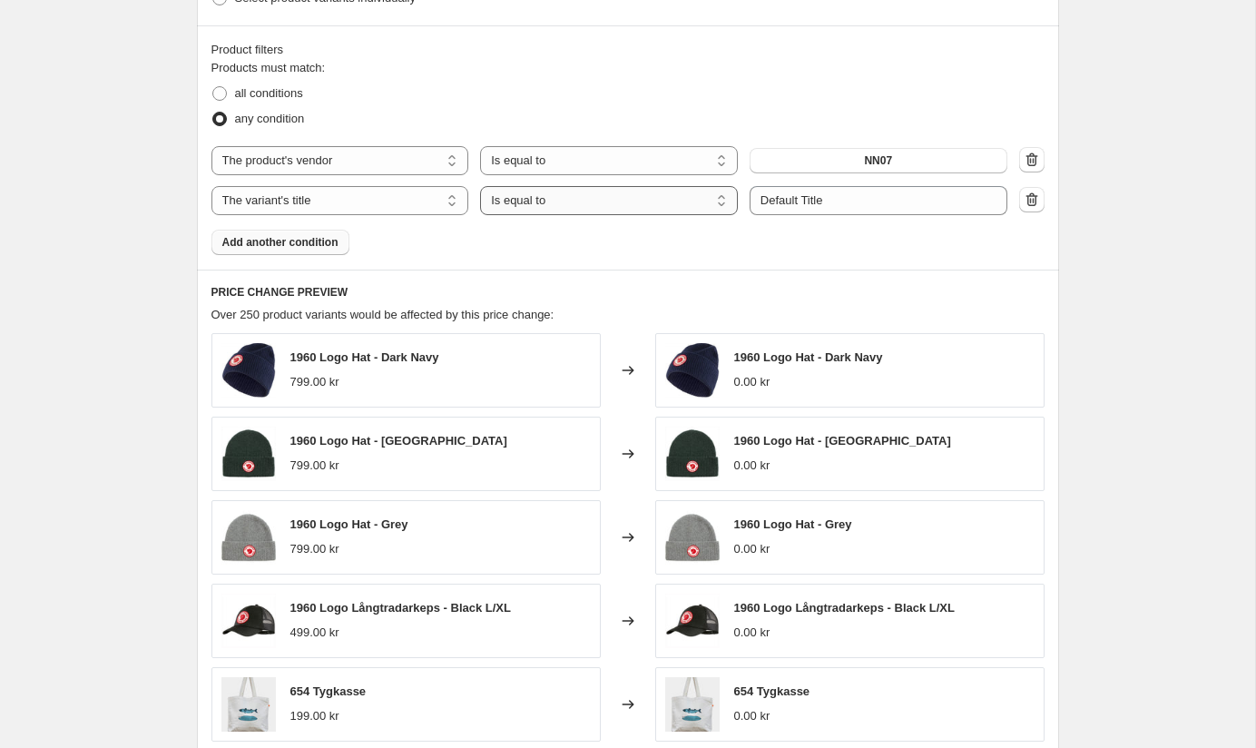
click at [667, 198] on select "Is equal to Is not equal to Contains" at bounding box center [609, 200] width 258 height 29
select select "contains"
click at [847, 198] on input "Default Title" at bounding box center [878, 200] width 258 height 29
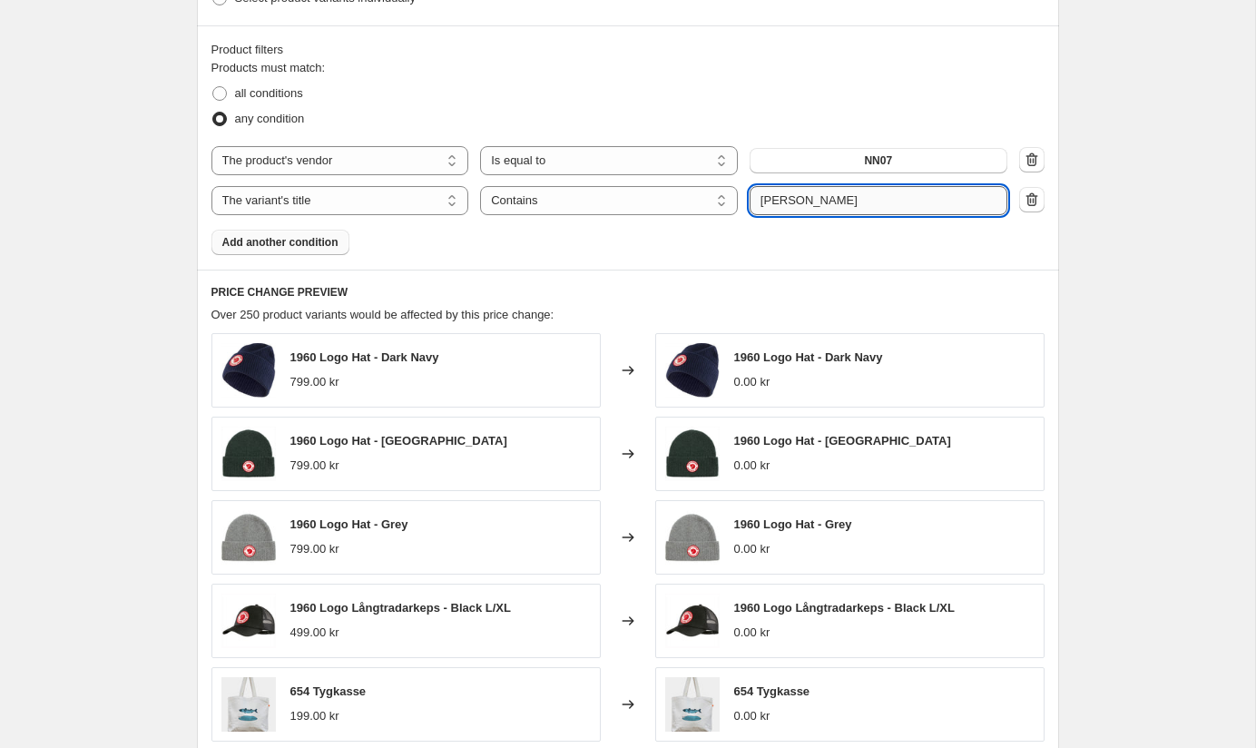
type input "[PERSON_NAME]"
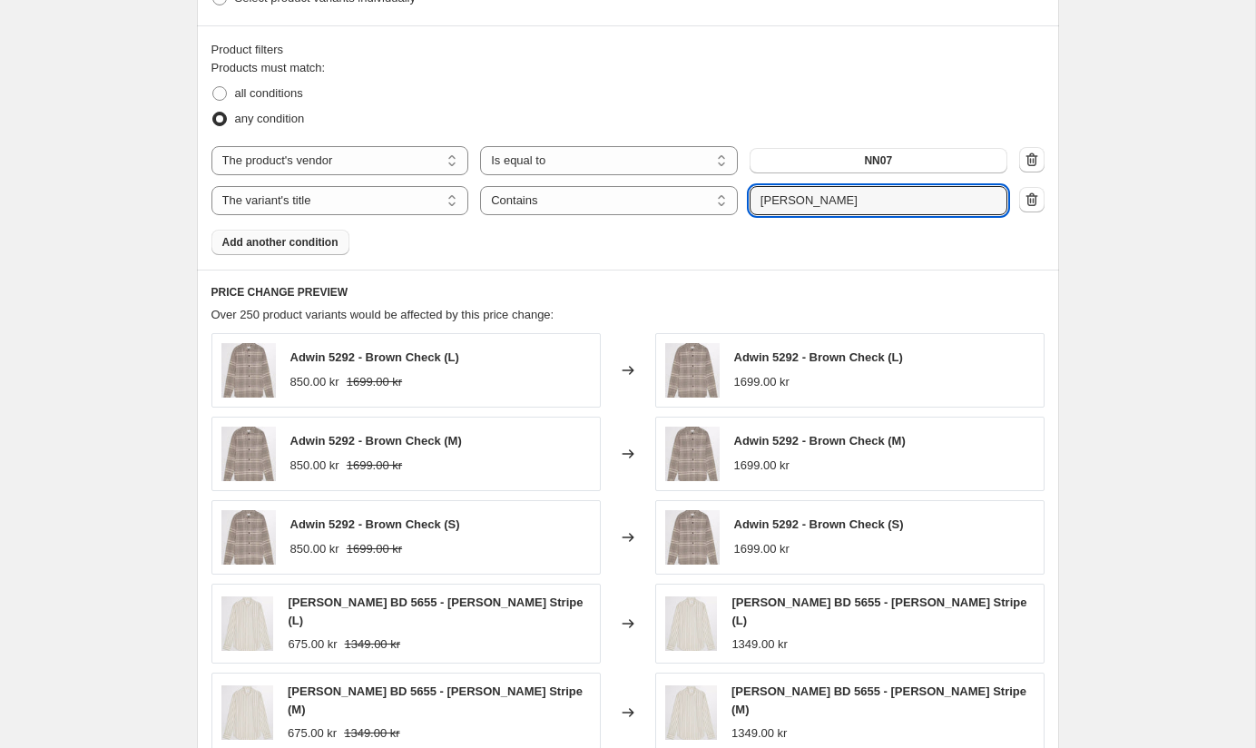
click at [896, 238] on div "Products must match: all conditions any condition The product The product's col…" at bounding box center [627, 157] width 833 height 196
click at [280, 93] on span "all conditions" at bounding box center [269, 93] width 68 height 14
click at [213, 87] on input "all conditions" at bounding box center [212, 86] width 1 height 1
radio input "true"
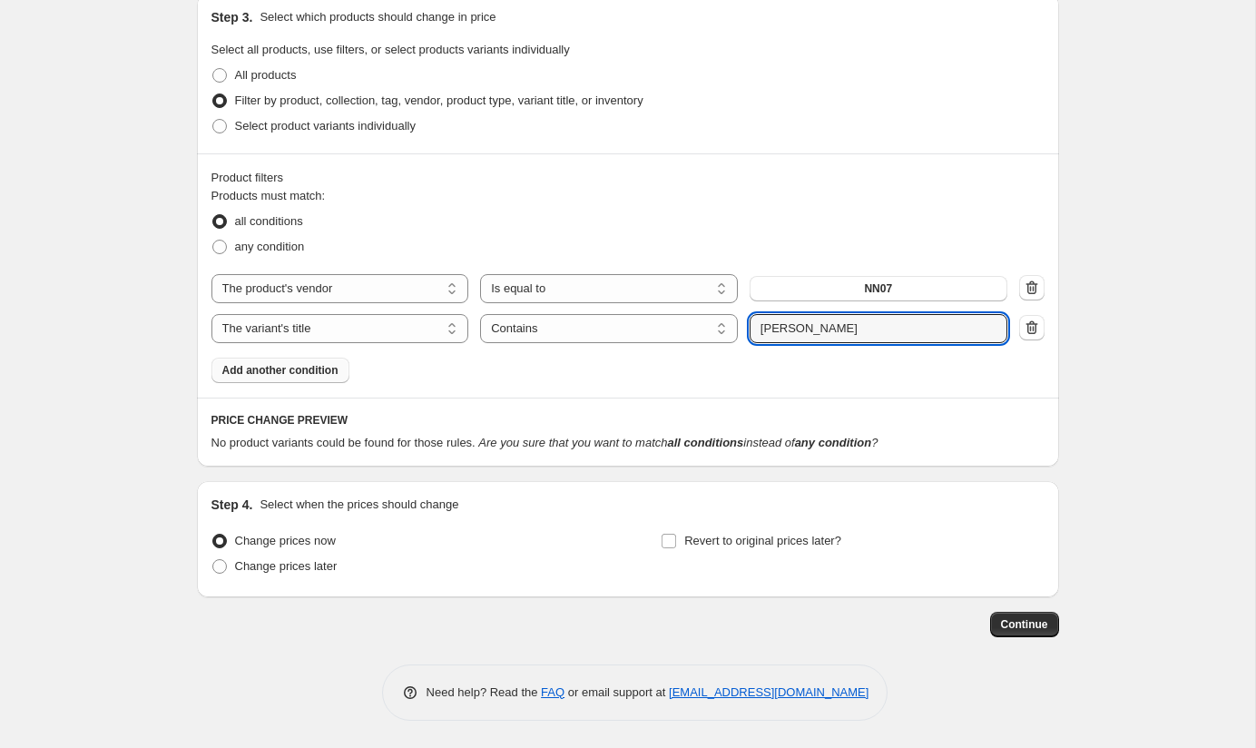
scroll to position [752, 0]
click at [811, 329] on input "[PERSON_NAME]" at bounding box center [878, 329] width 258 height 29
type input "d"
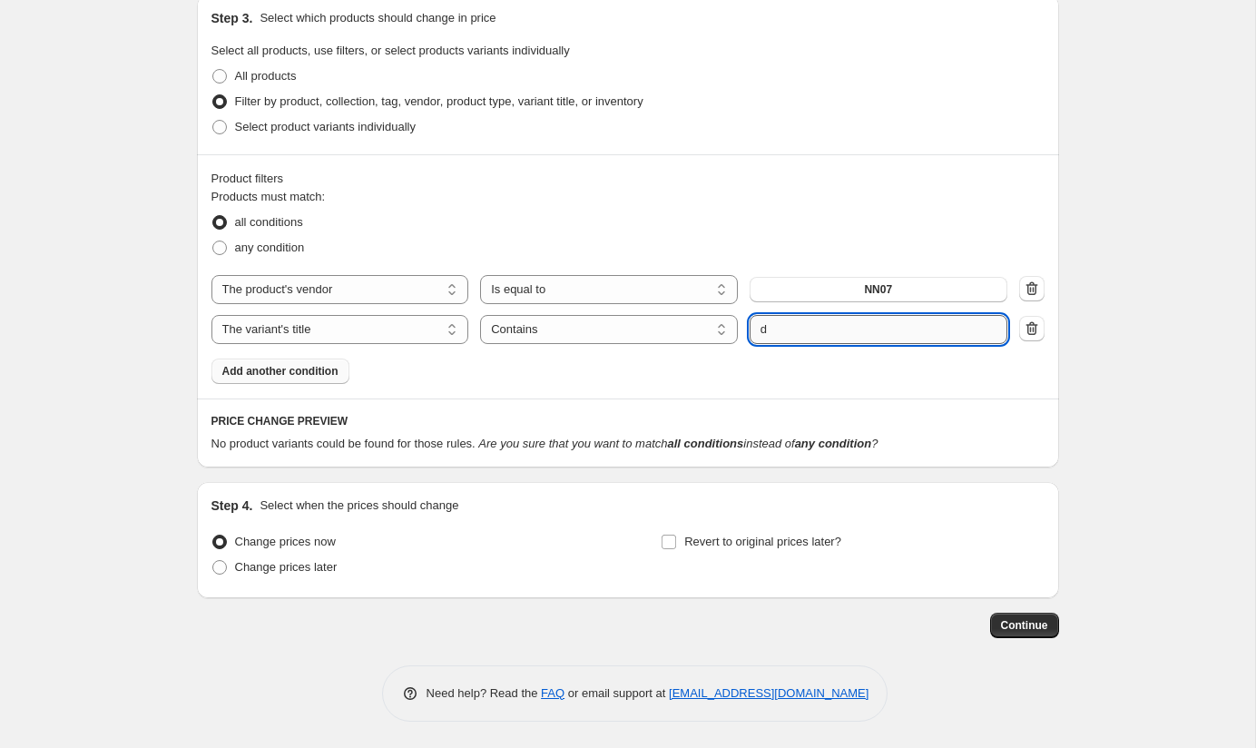
click at [749, 0] on button "Submit" at bounding box center [775, 4] width 52 height 19
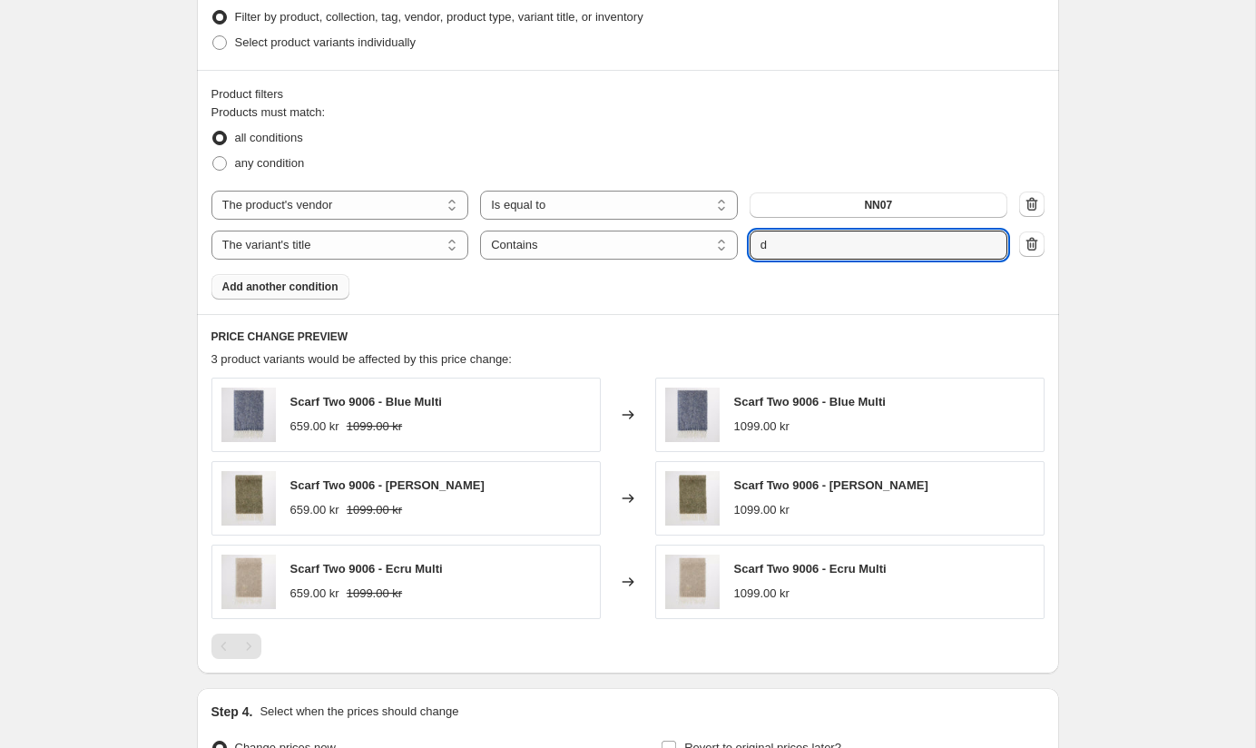
scroll to position [838, 0]
click at [800, 245] on input "d" at bounding box center [878, 243] width 258 height 29
type input "m"
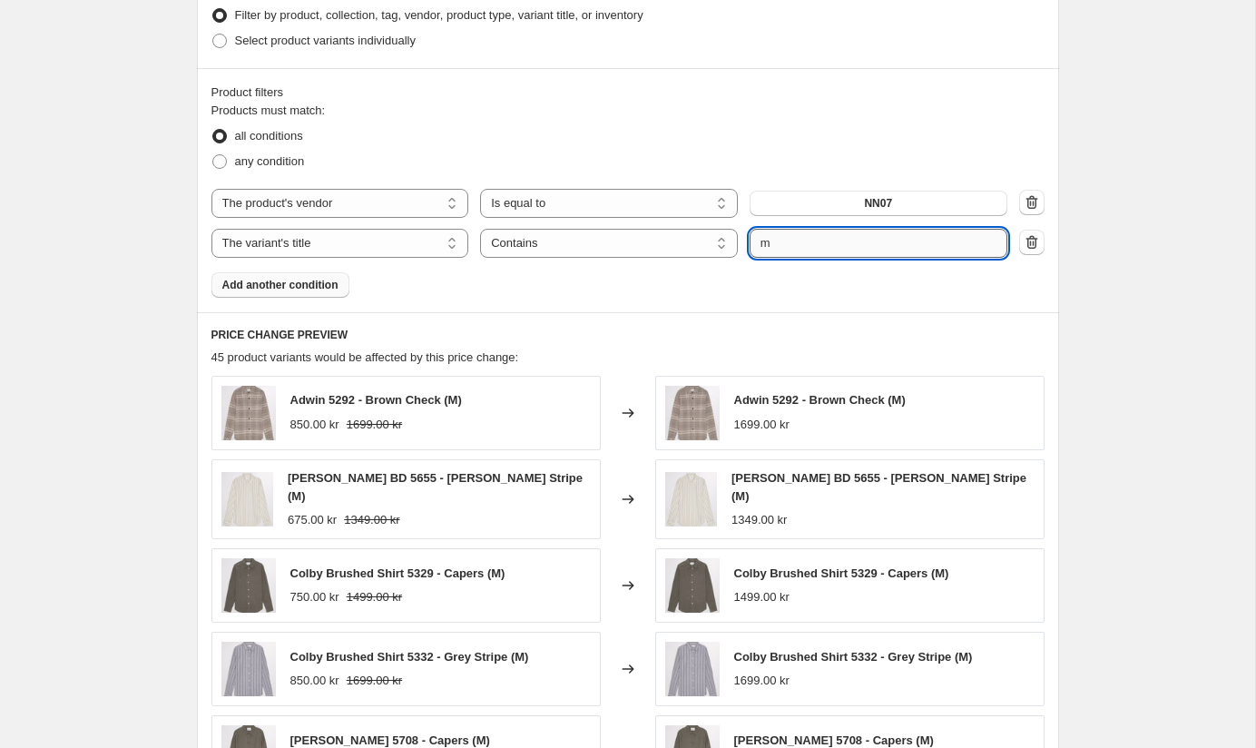
click at [814, 246] on input "m" at bounding box center [878, 243] width 258 height 29
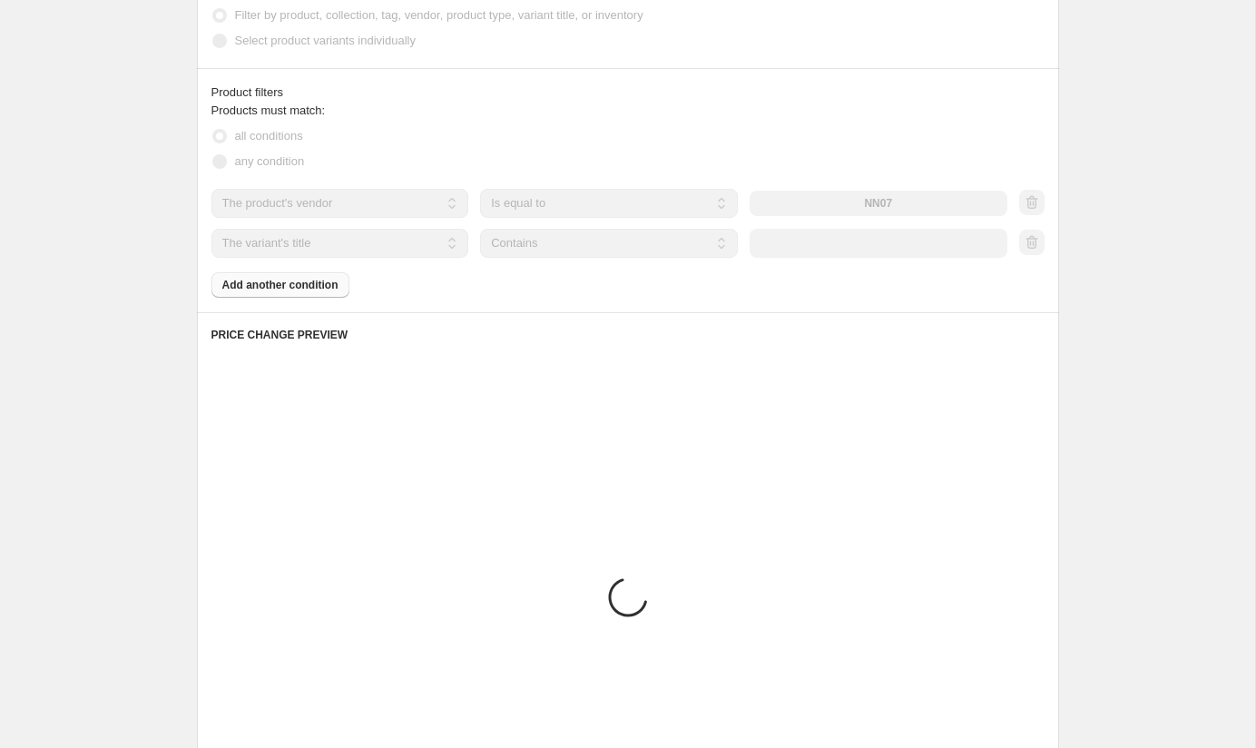
scroll to position [752, 0]
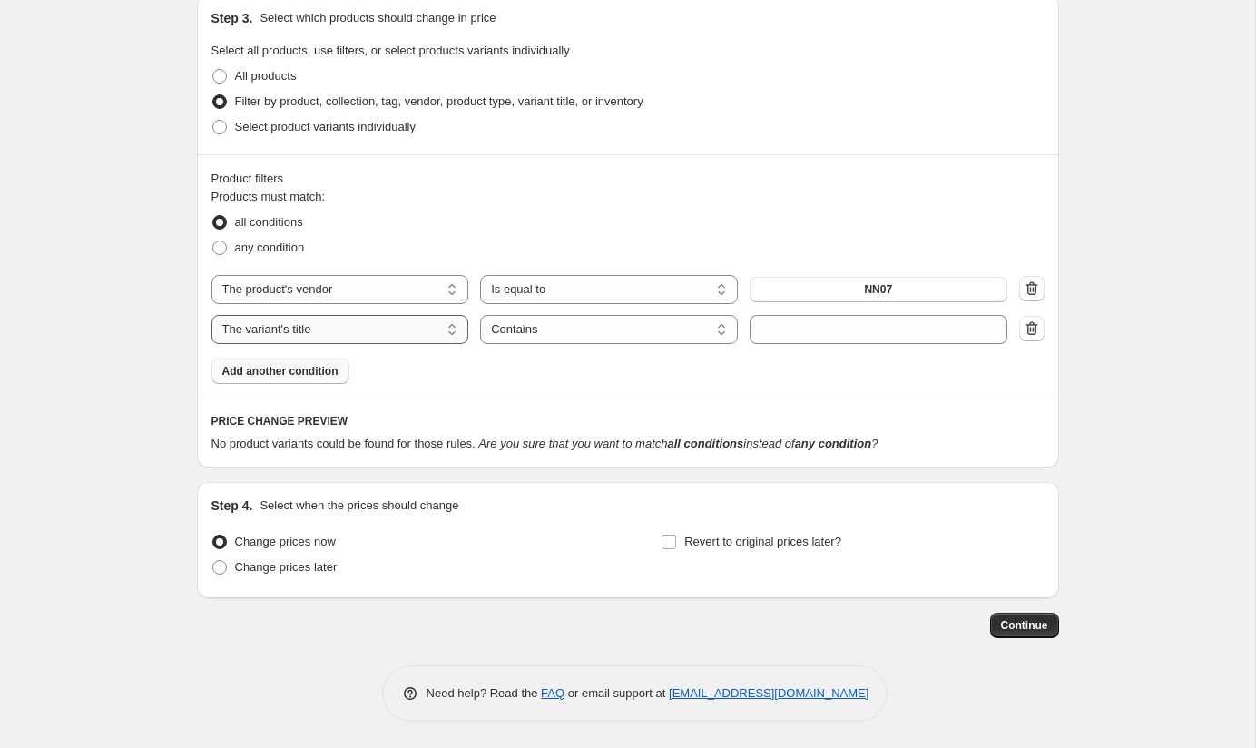
click at [447, 332] on select "The product The product's collection The product's tag The product's vendor The…" at bounding box center [340, 329] width 258 height 29
click at [315, 123] on span "Select product variants individually" at bounding box center [325, 127] width 181 height 14
click at [213, 121] on input "Select product variants individually" at bounding box center [212, 120] width 1 height 1
radio input "true"
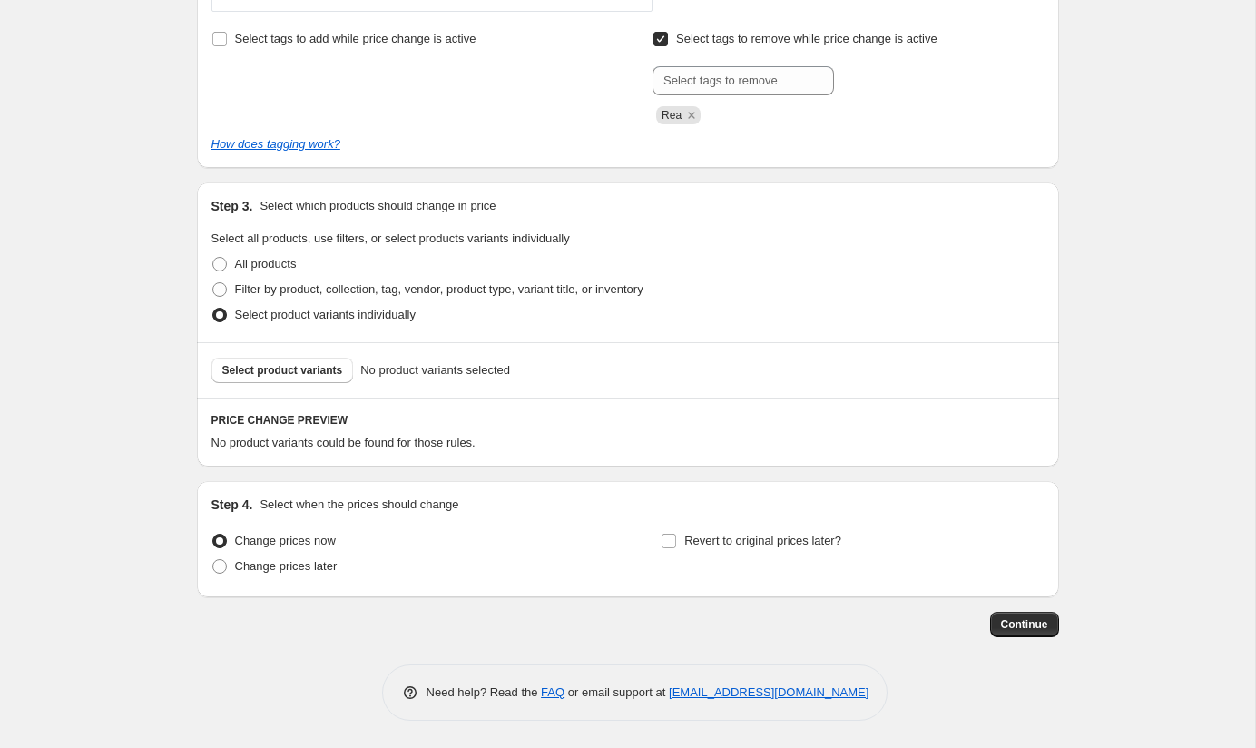
scroll to position [563, 0]
click at [281, 261] on span "All products" at bounding box center [266, 265] width 62 height 14
click at [213, 259] on input "All products" at bounding box center [212, 258] width 1 height 1
radio input "true"
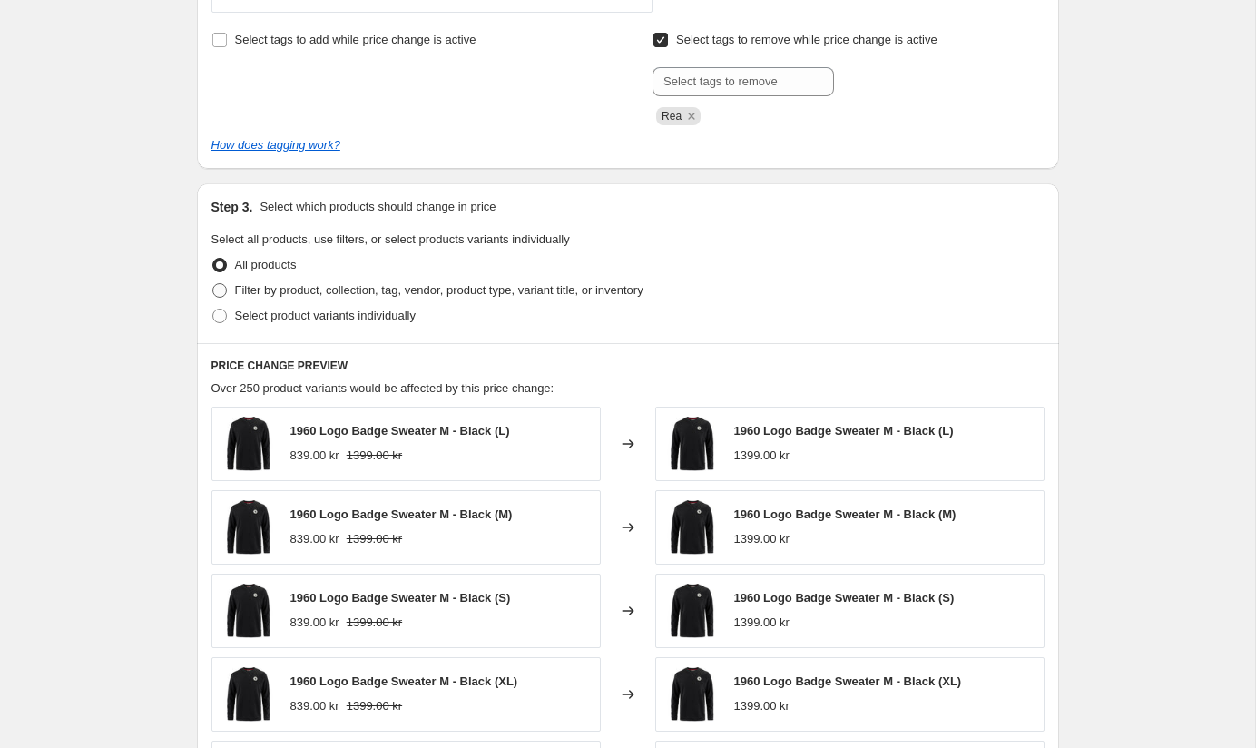
click at [281, 286] on span "Filter by product, collection, tag, vendor, product type, variant title, or inv…" at bounding box center [439, 290] width 408 height 14
click at [213, 284] on input "Filter by product, collection, tag, vendor, product type, variant title, or inv…" at bounding box center [212, 283] width 1 height 1
radio input "true"
select select "vendor"
select select "title"
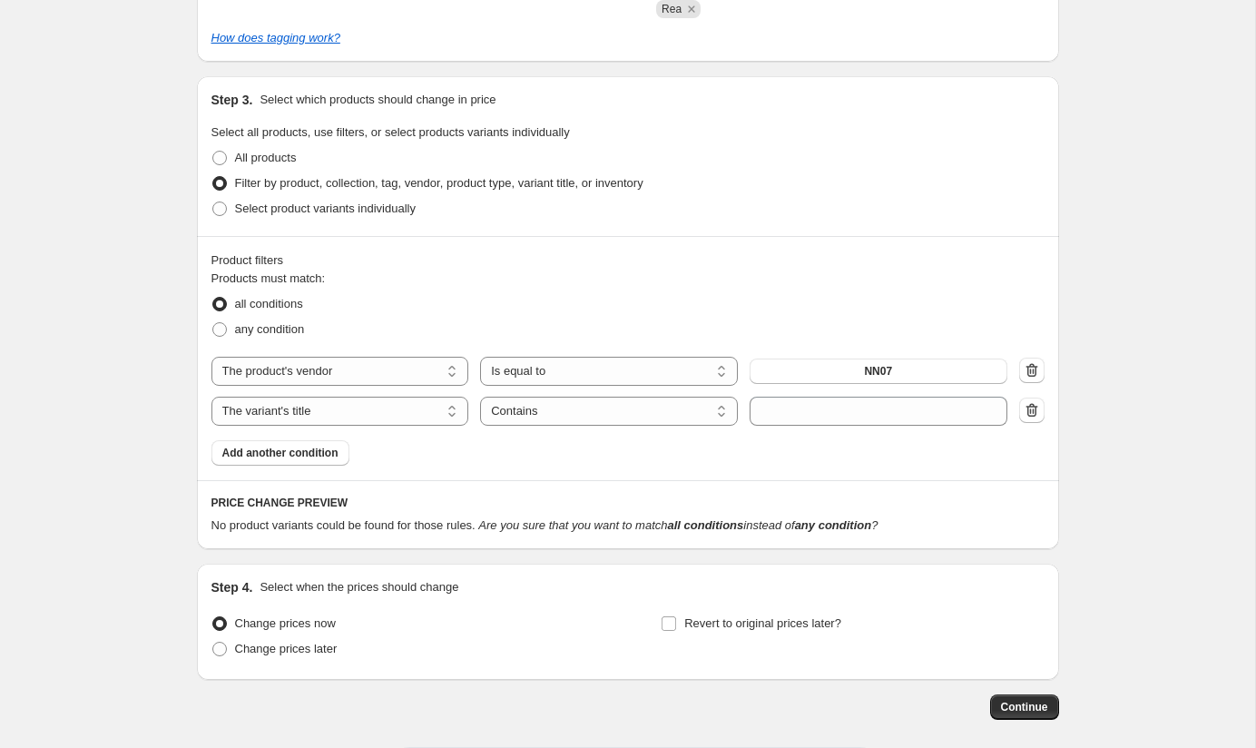
scroll to position [705, 0]
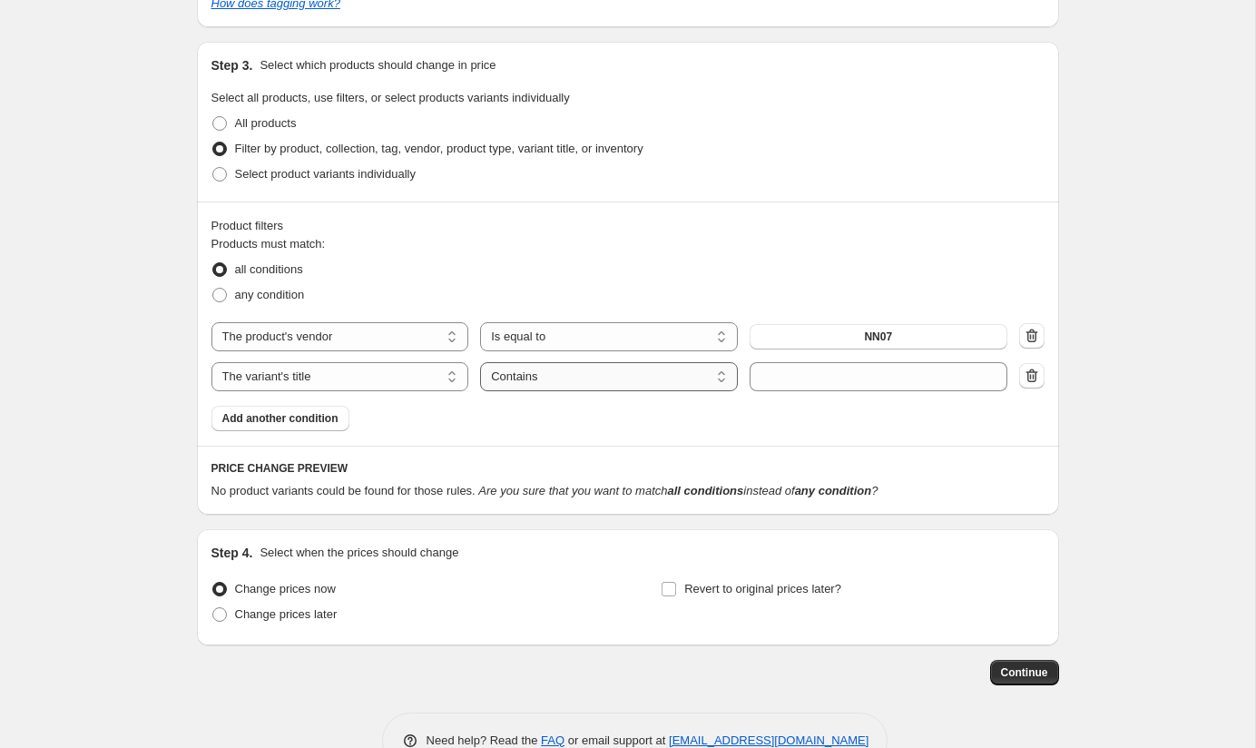
click at [719, 374] on select "Is equal to Is not equal to Contains" at bounding box center [609, 376] width 258 height 29
select select "equal"
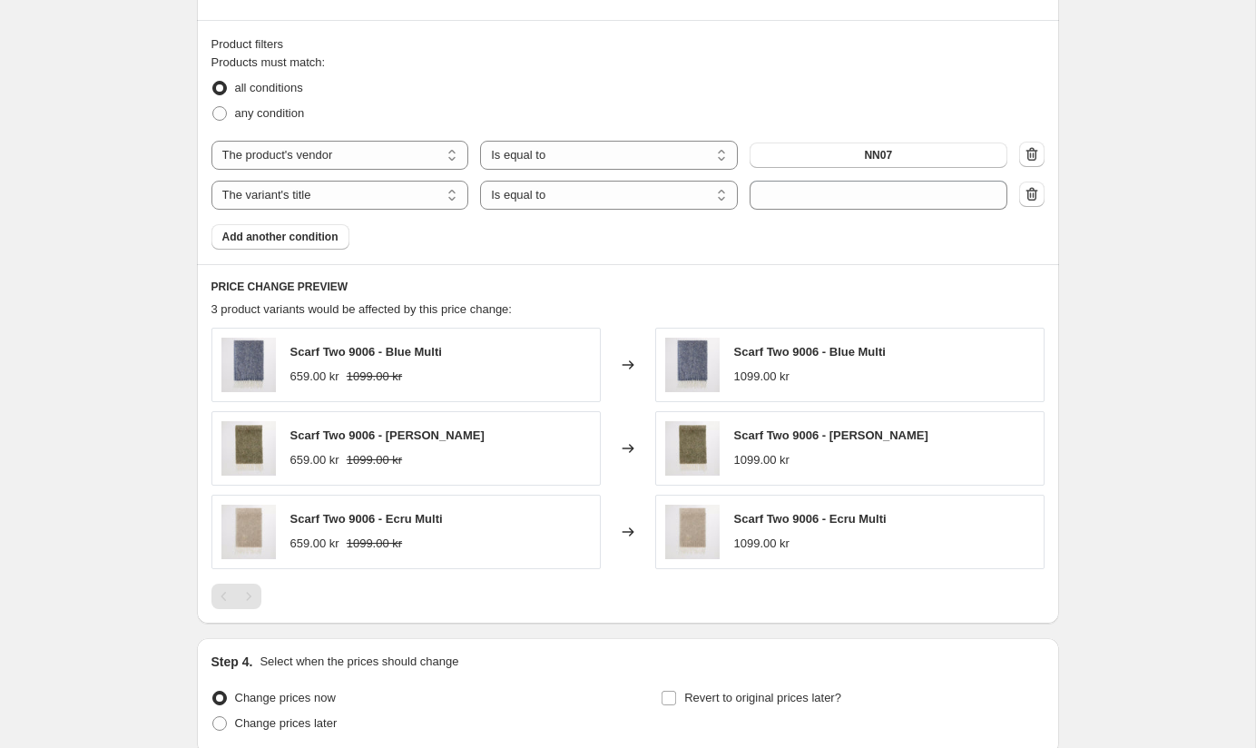
scroll to position [830, 0]
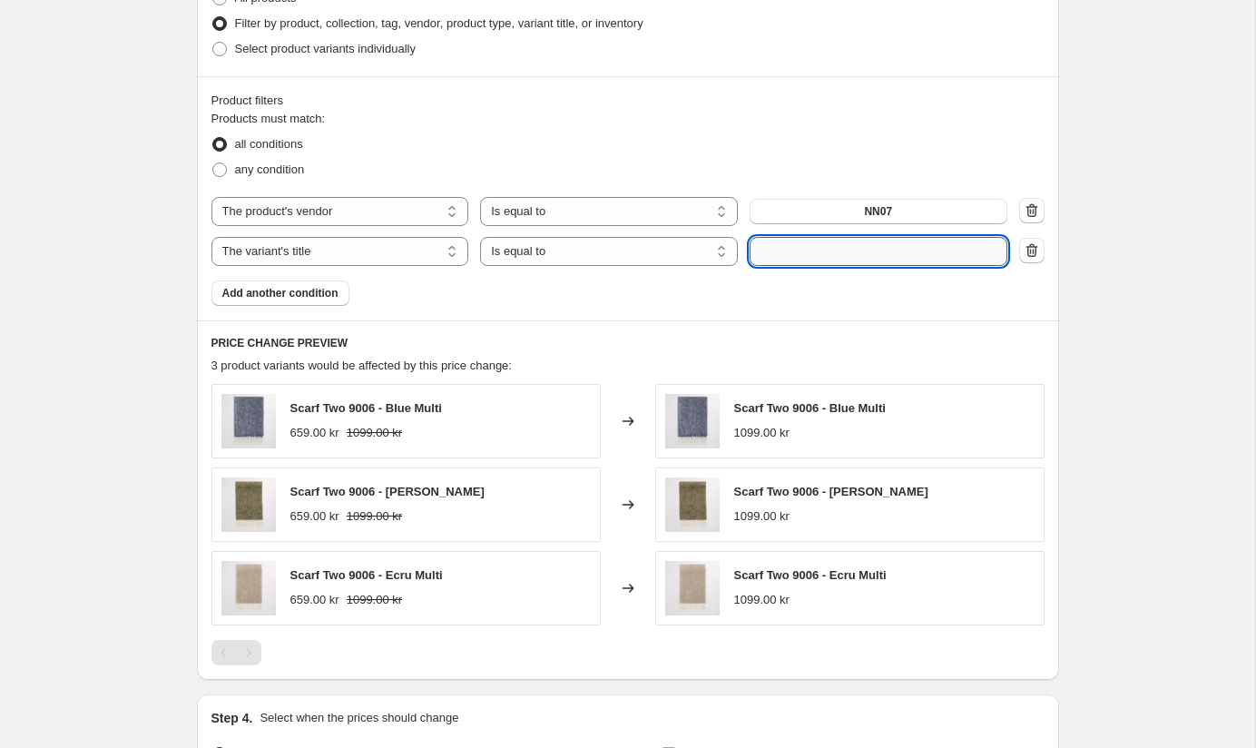
click at [769, 252] on input "text" at bounding box center [878, 251] width 258 height 29
type input "L"
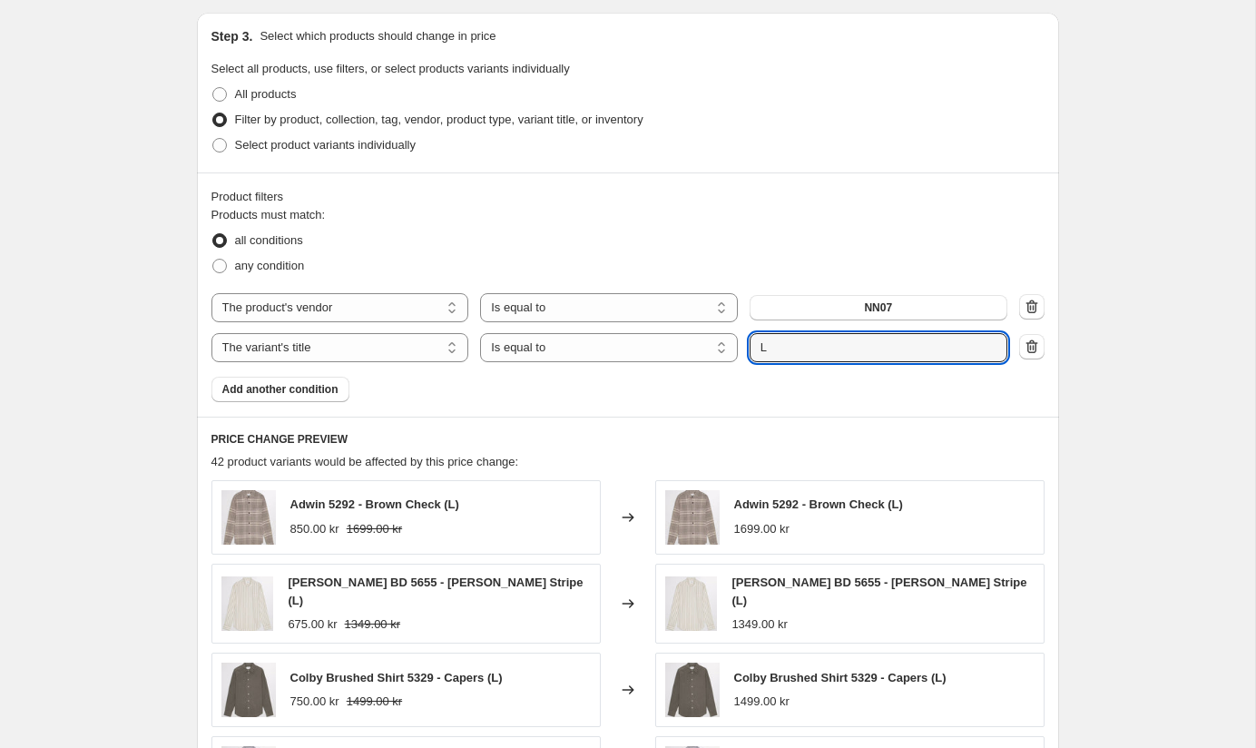
scroll to position [601, 0]
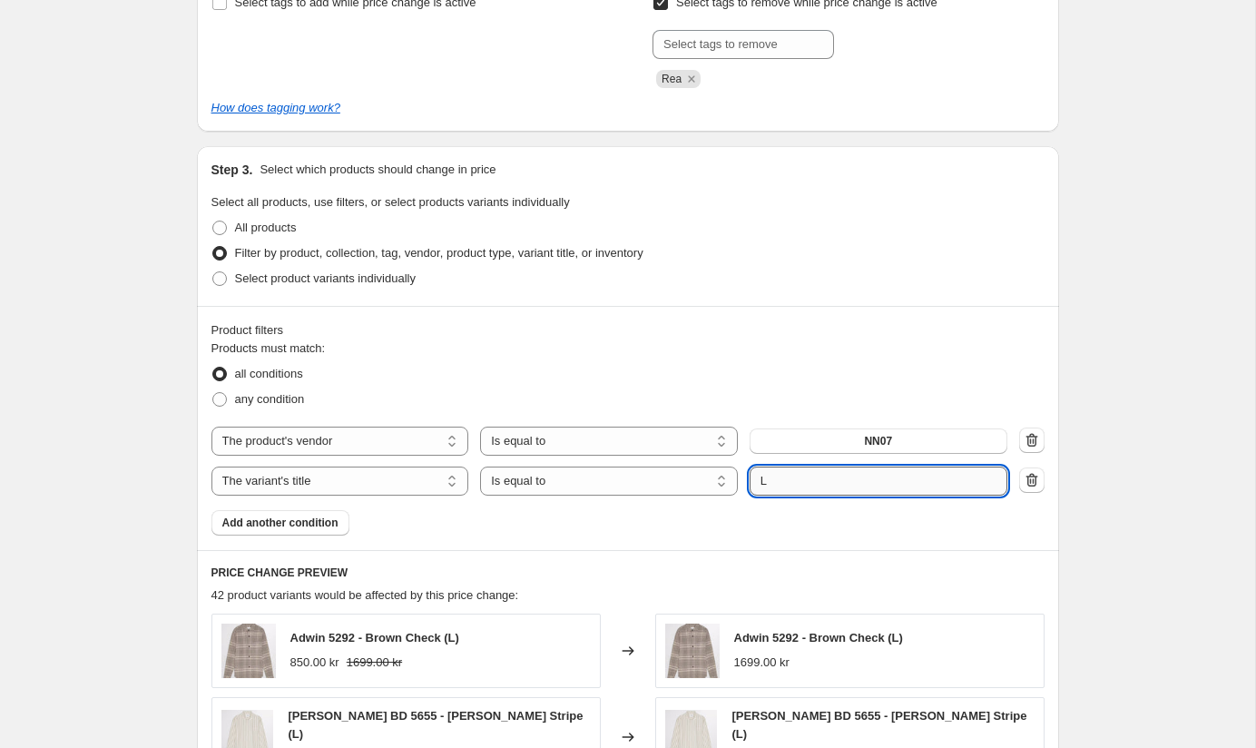
click at [795, 479] on input "L" at bounding box center [878, 480] width 258 height 29
type input "J"
click at [749, 146] on button "Submit" at bounding box center [775, 155] width 52 height 19
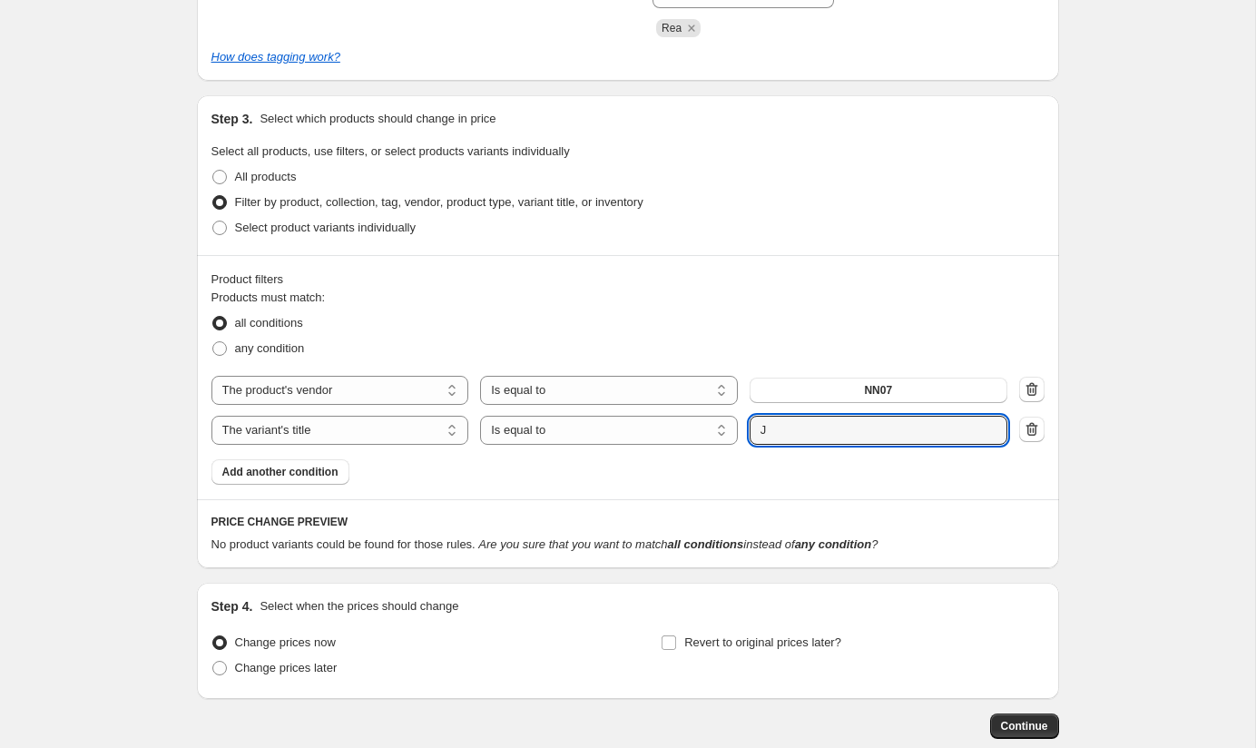
scroll to position [752, 0]
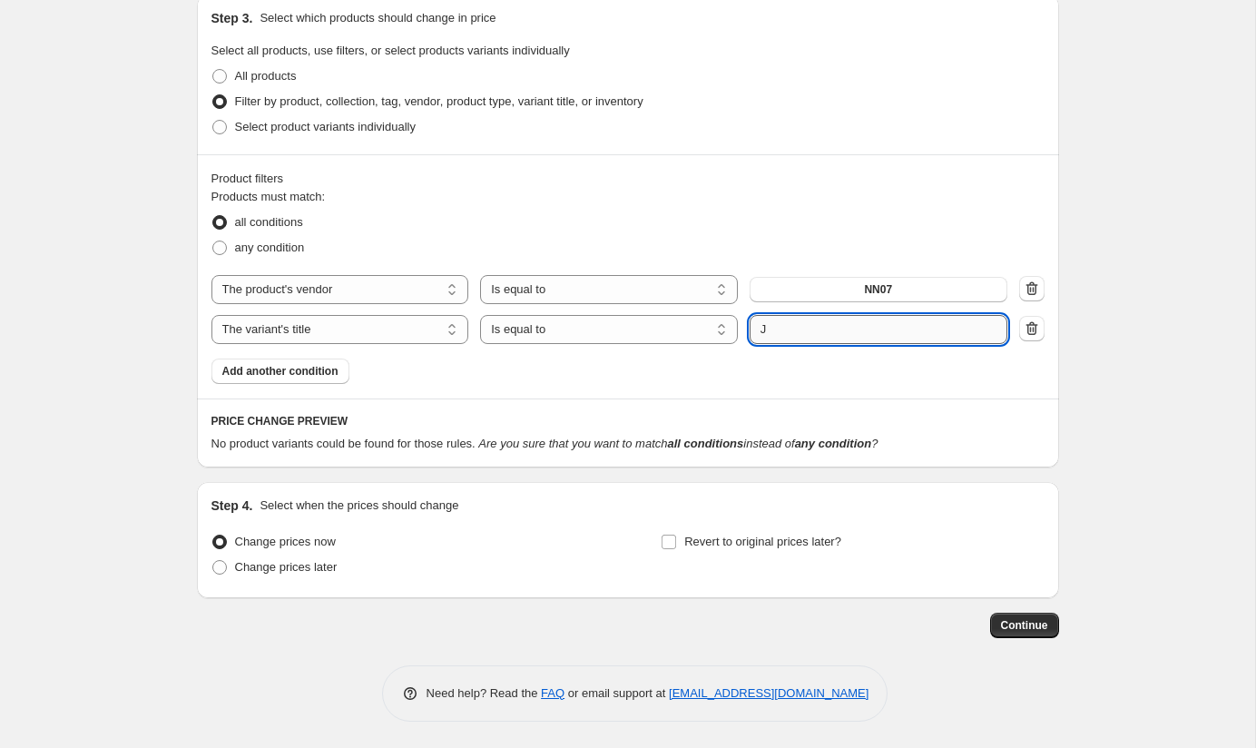
click at [806, 327] on input "J" at bounding box center [878, 329] width 258 height 29
click at [805, 327] on input "J" at bounding box center [878, 329] width 258 height 29
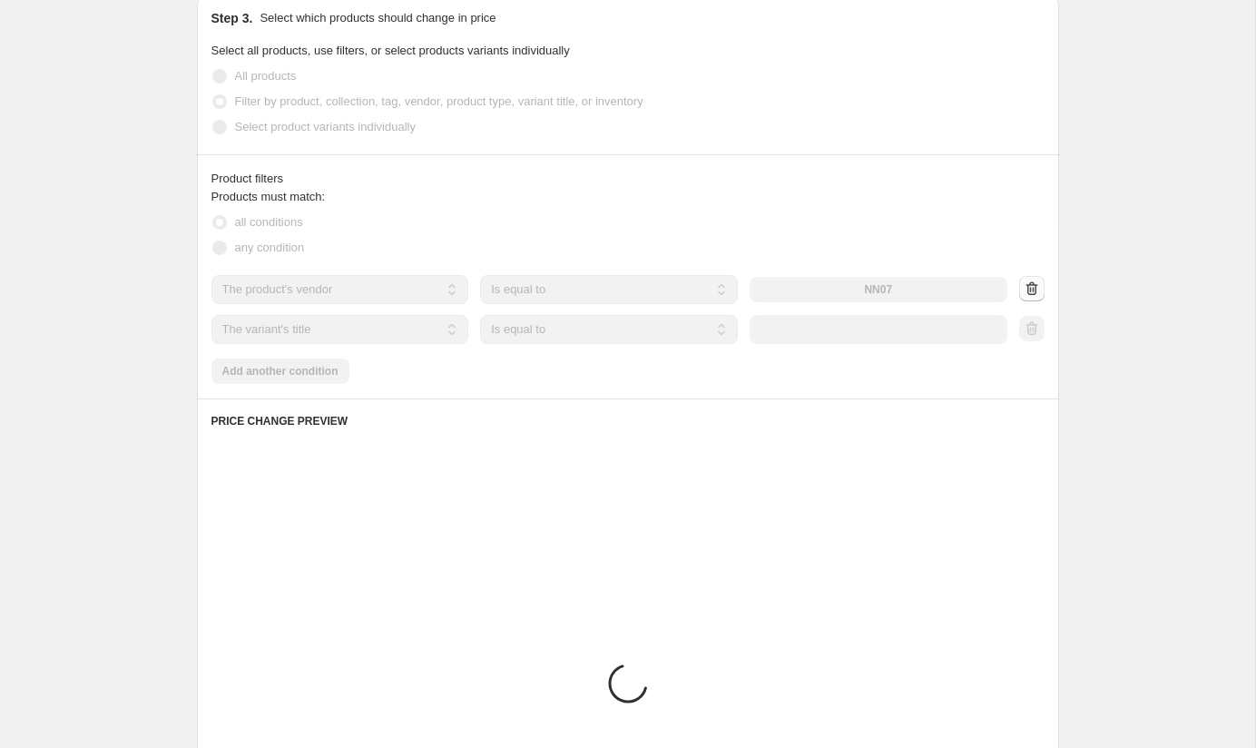
click at [1031, 298] on div at bounding box center [1031, 289] width 25 height 27
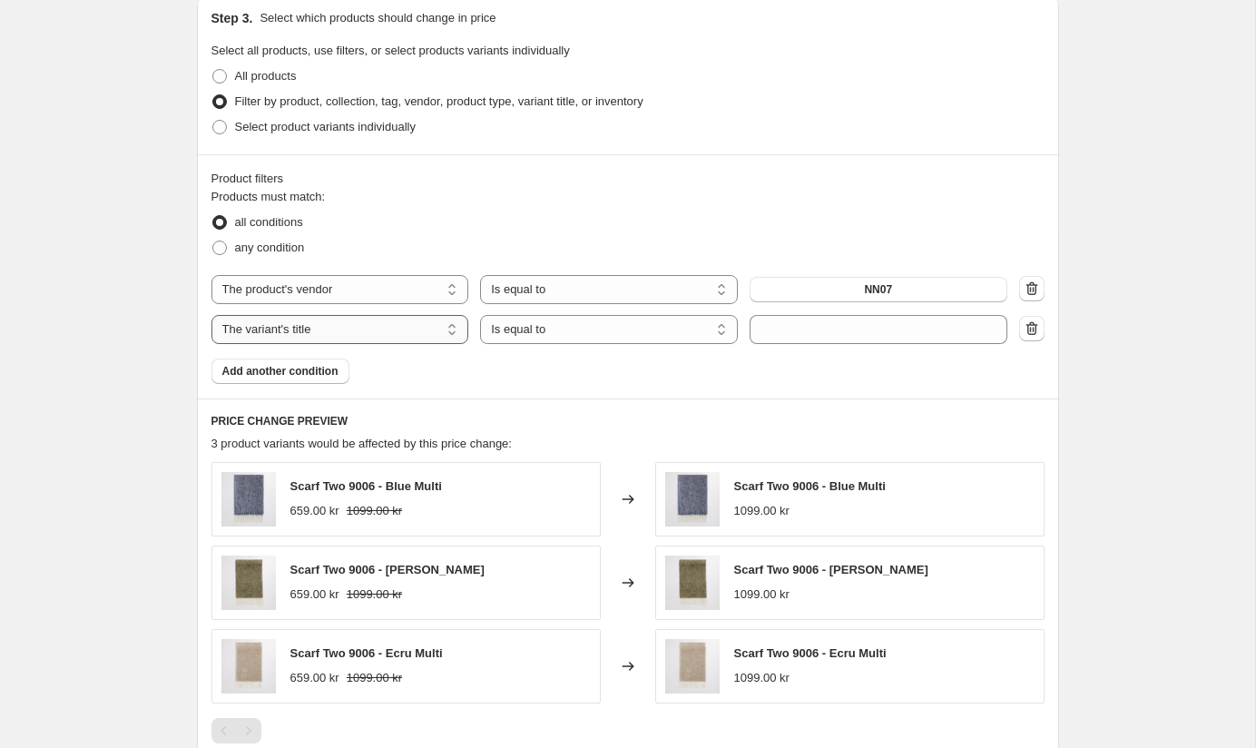
click at [456, 332] on select "The product The product's collection The product's tag The product's vendor The…" at bounding box center [340, 329] width 258 height 29
click at [288, 124] on span "Select product variants individually" at bounding box center [325, 127] width 181 height 14
click at [213, 121] on input "Select product variants individually" at bounding box center [212, 120] width 1 height 1
radio input "true"
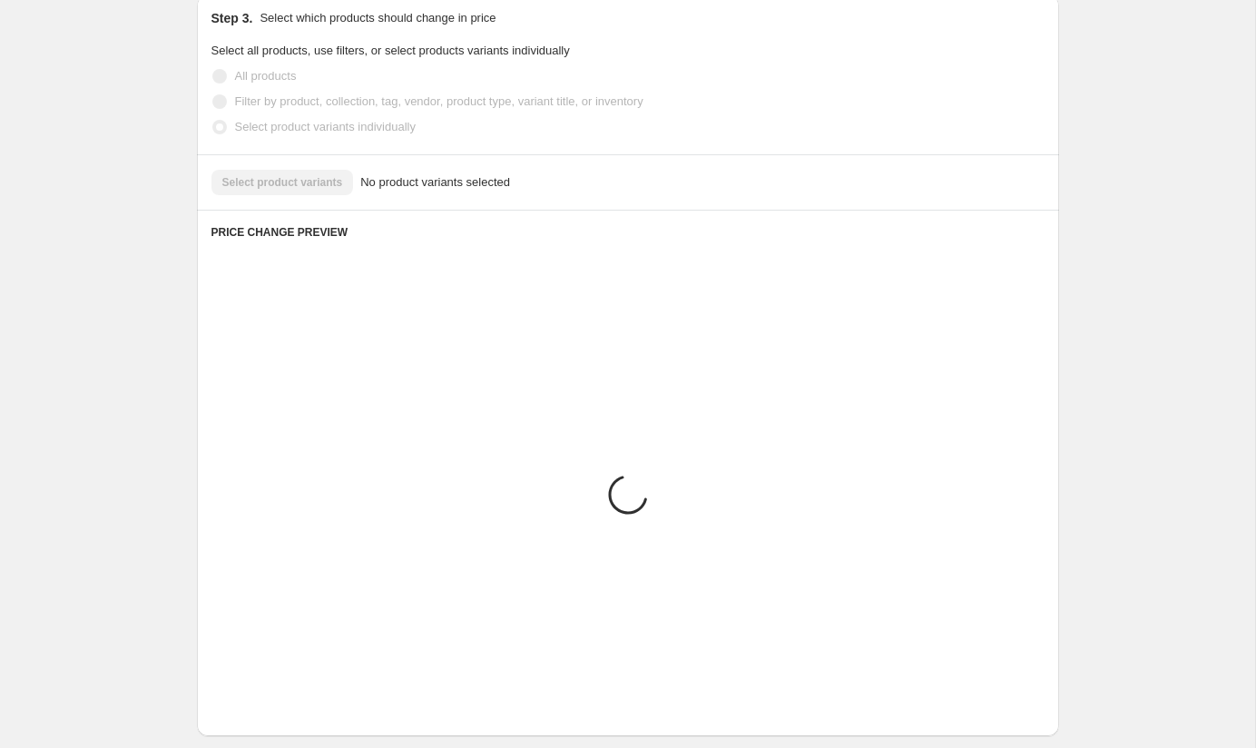
scroll to position [563, 0]
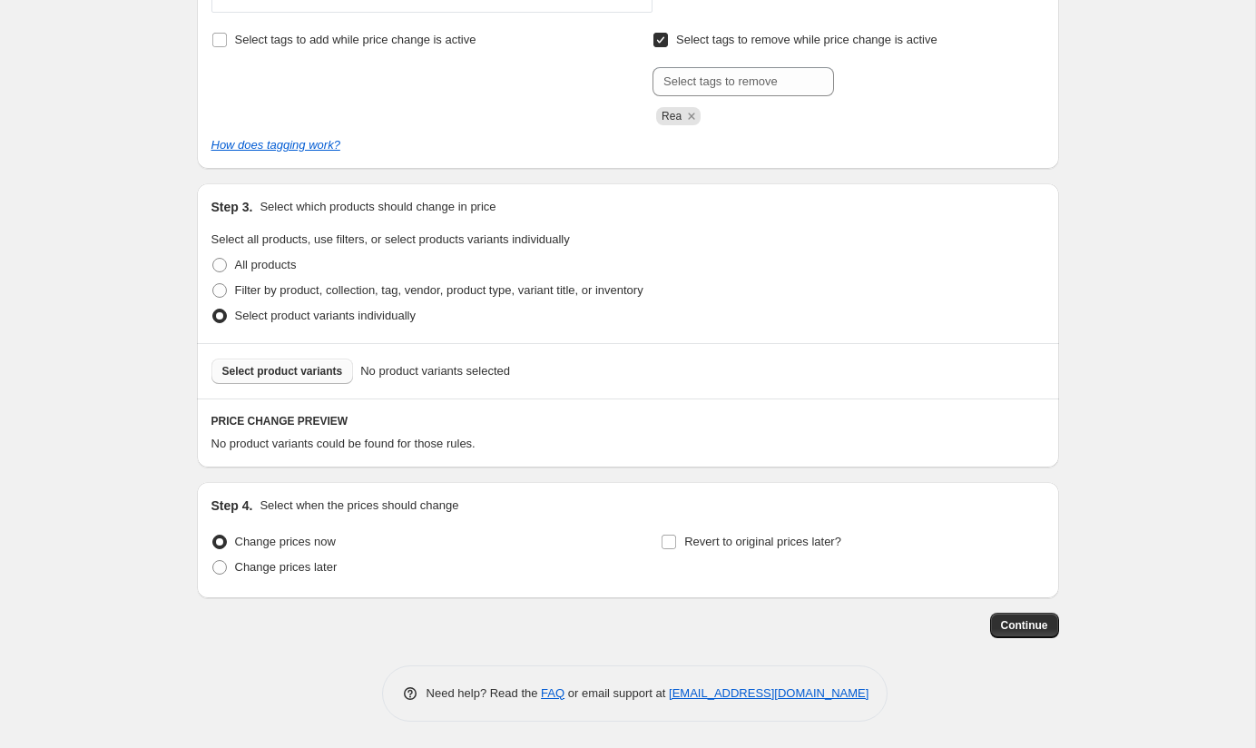
click at [318, 372] on span "Select product variants" at bounding box center [282, 371] width 121 height 15
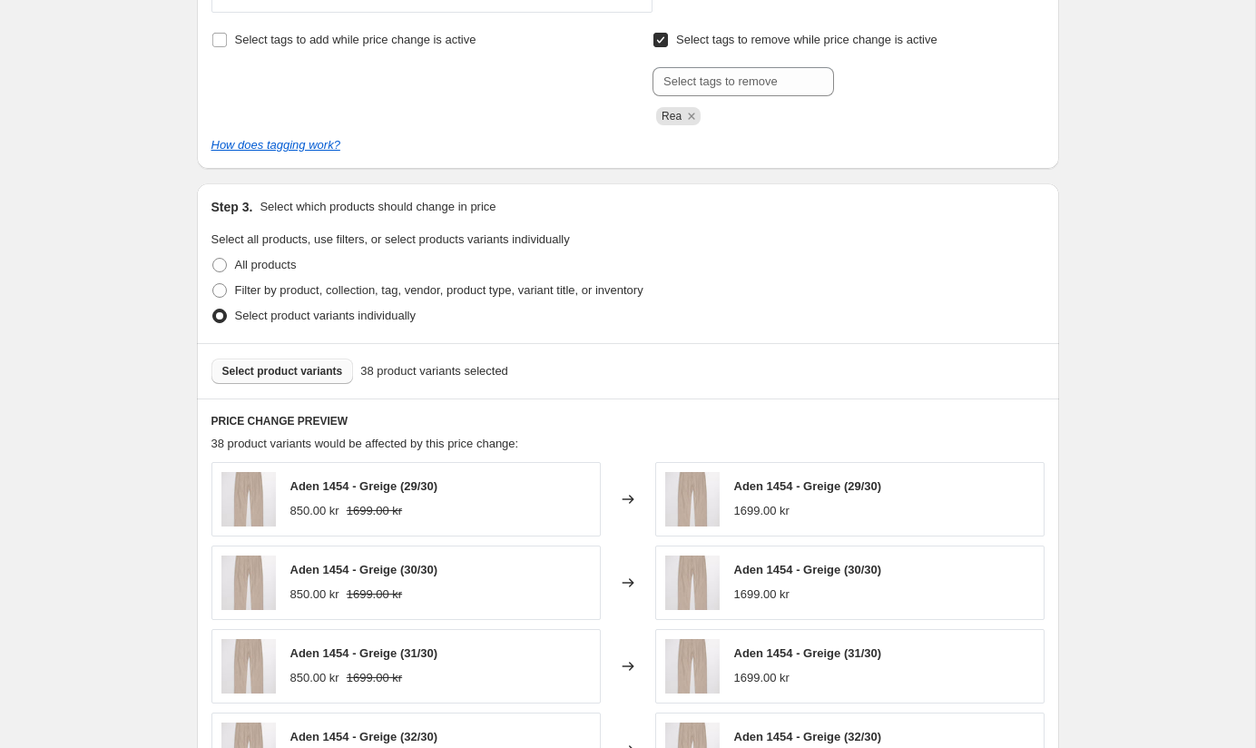
click at [296, 380] on button "Select product variants" at bounding box center [282, 370] width 142 height 25
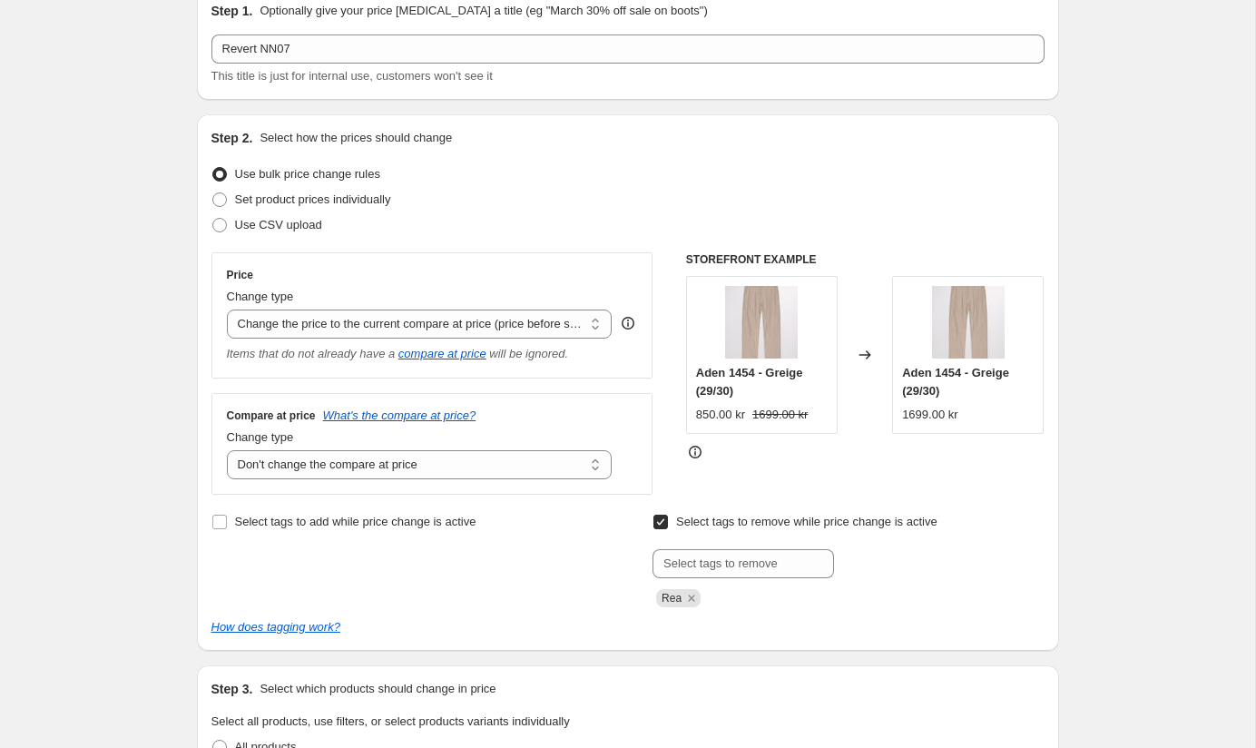
scroll to position [0, 0]
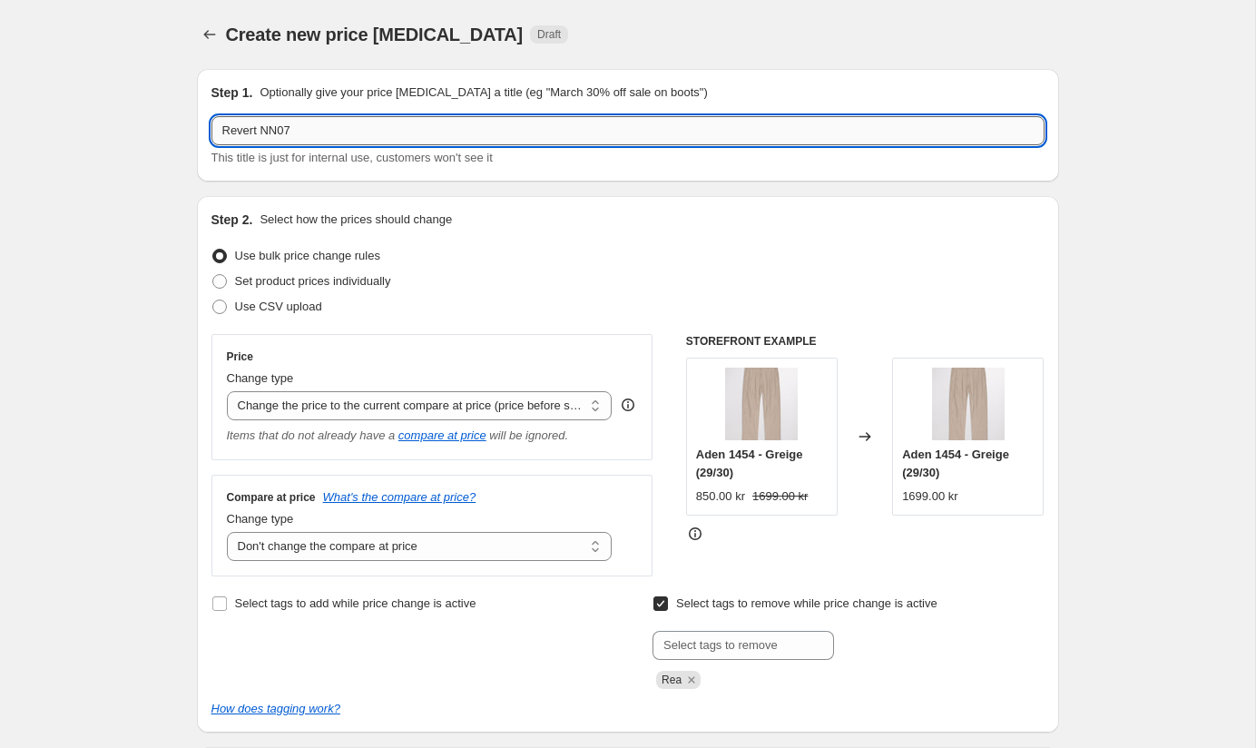
click at [608, 132] on input "Revert NN07" at bounding box center [627, 130] width 833 height 29
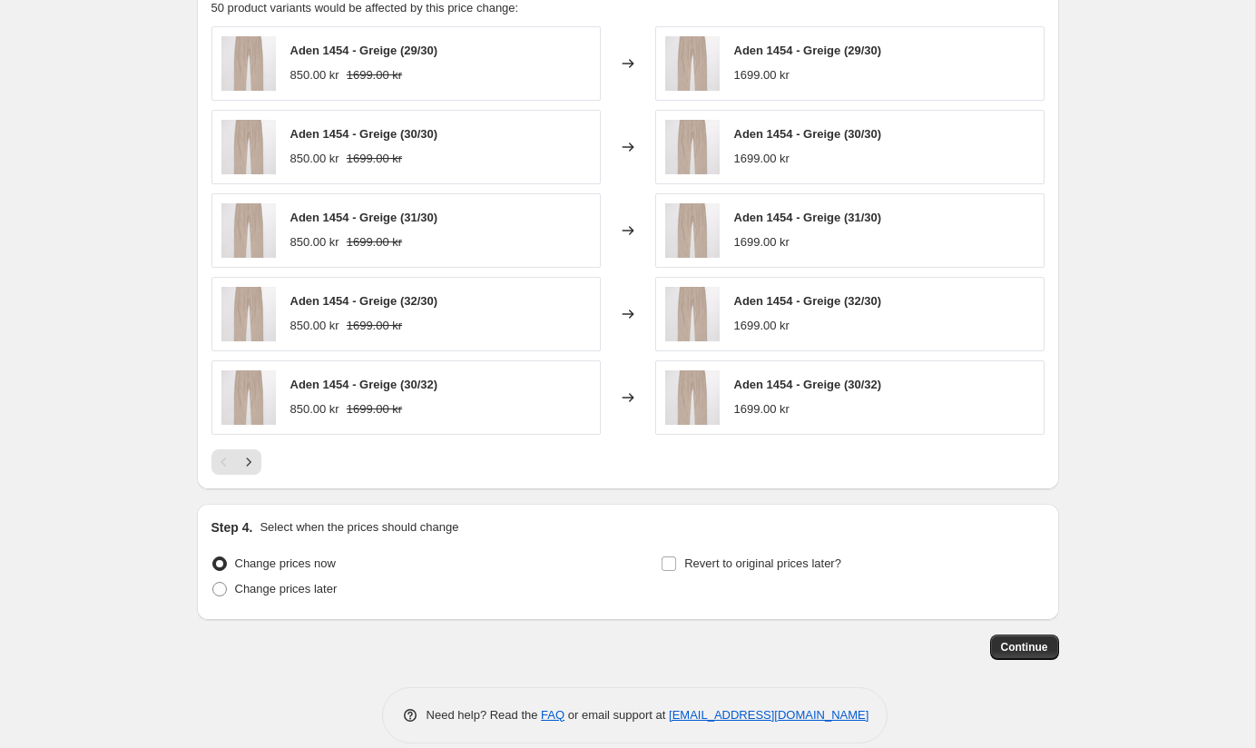
scroll to position [1021, 0]
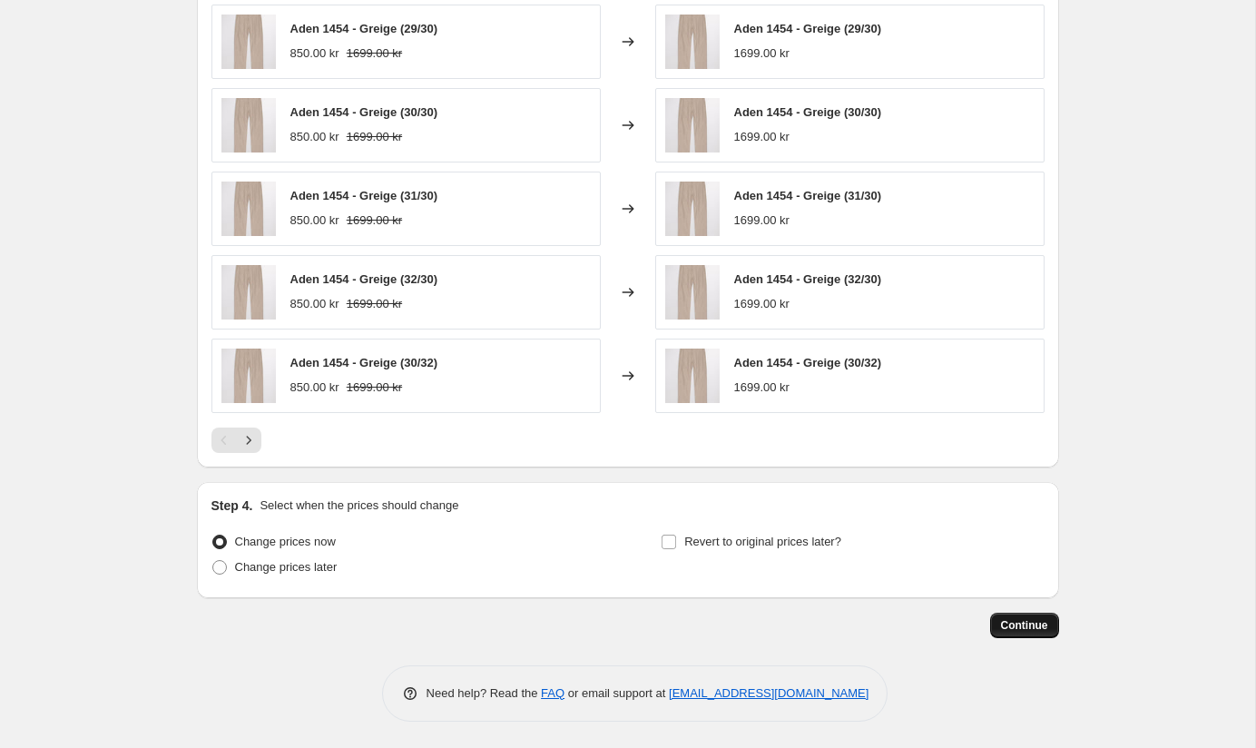
click at [1028, 629] on span "Continue" at bounding box center [1024, 625] width 47 height 15
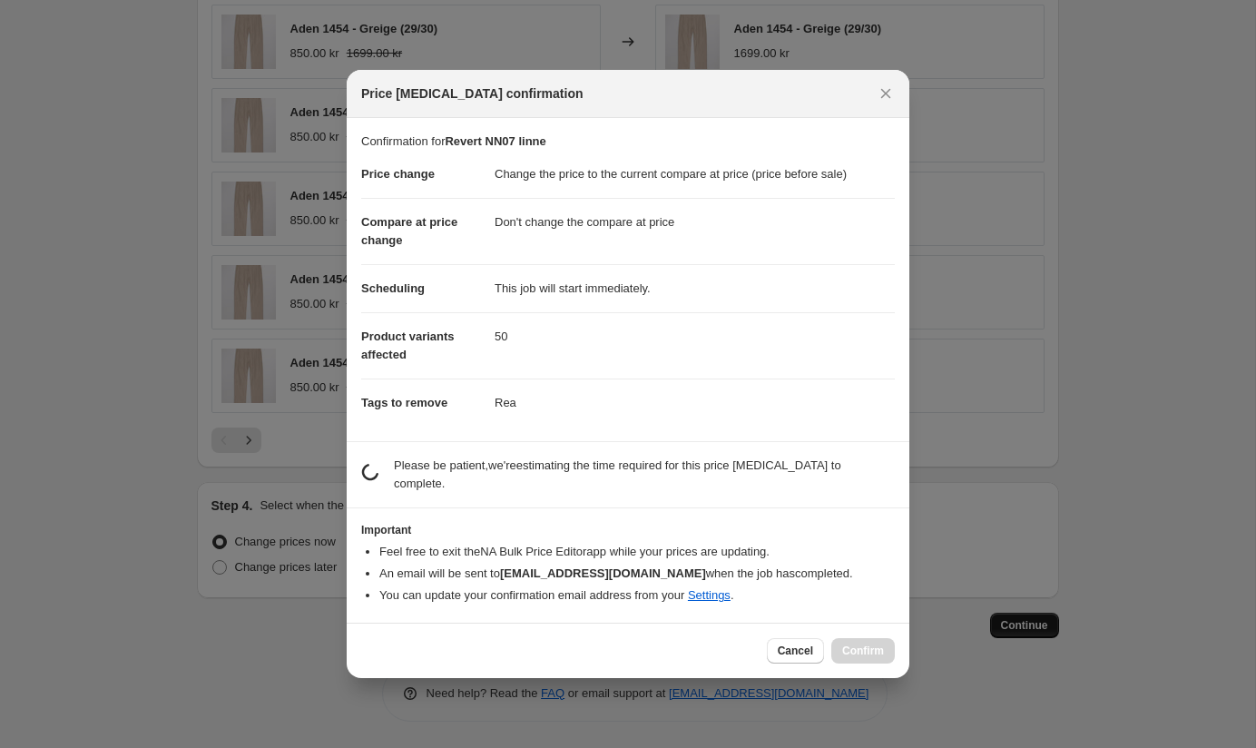
scroll to position [0, 0]
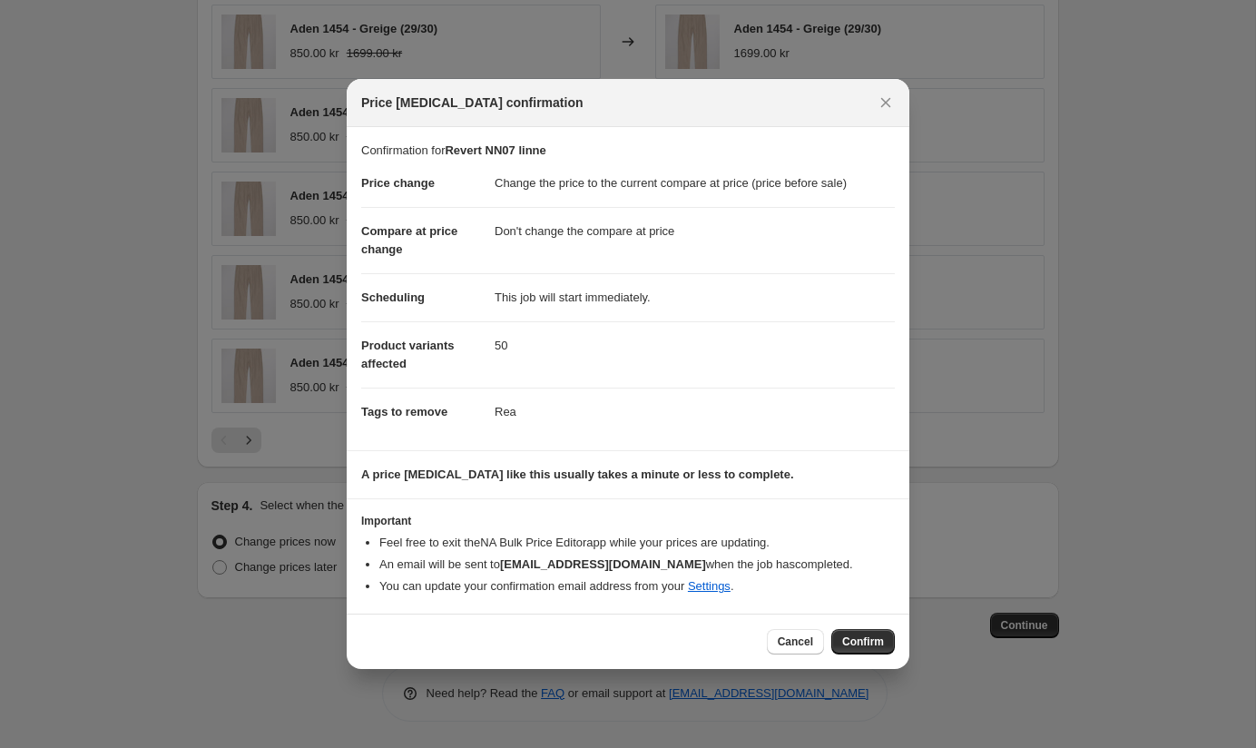
click at [668, 356] on dd "50" at bounding box center [695, 345] width 400 height 48
click at [858, 642] on span "Confirm" at bounding box center [863, 641] width 42 height 15
type input "Revert NN07 linne"
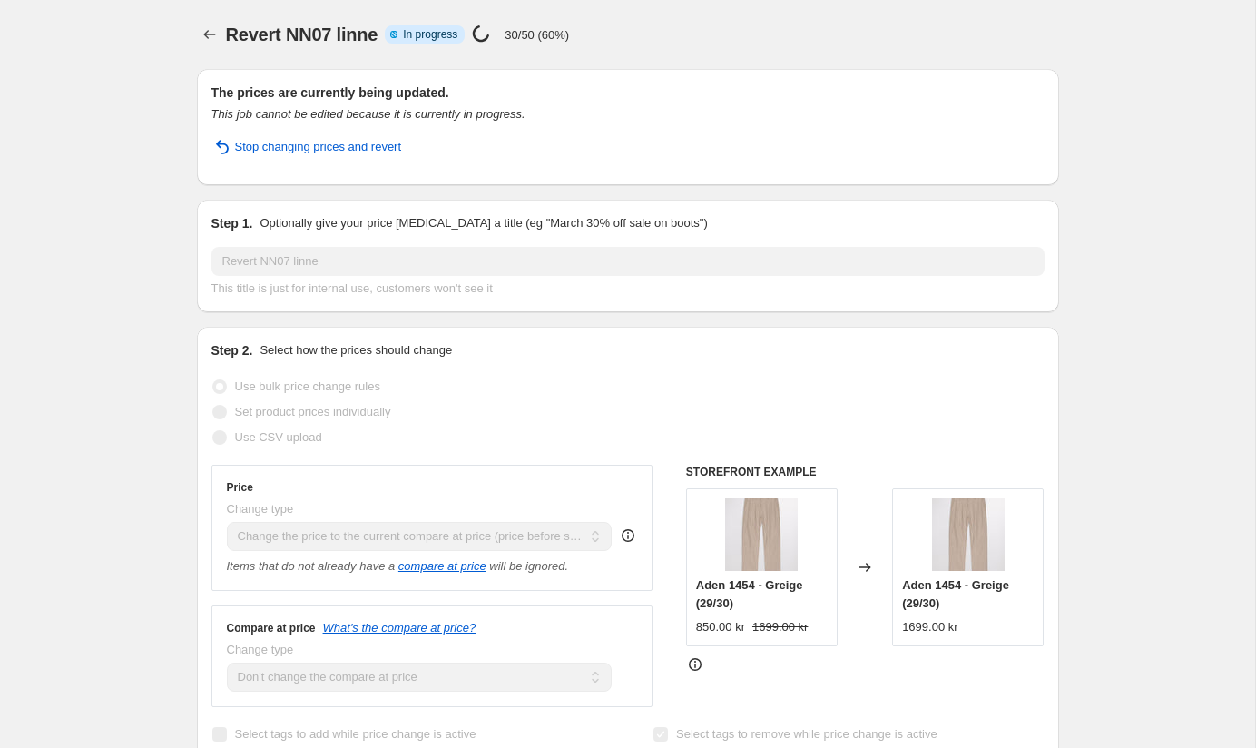
select select "ecap"
select select "no_change"
